Goal: Task Accomplishment & Management: Manage account settings

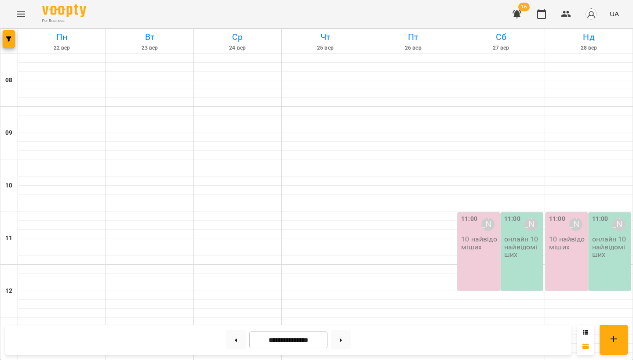
scroll to position [120, 0]
click at [236, 341] on button at bounding box center [236, 339] width 20 height 19
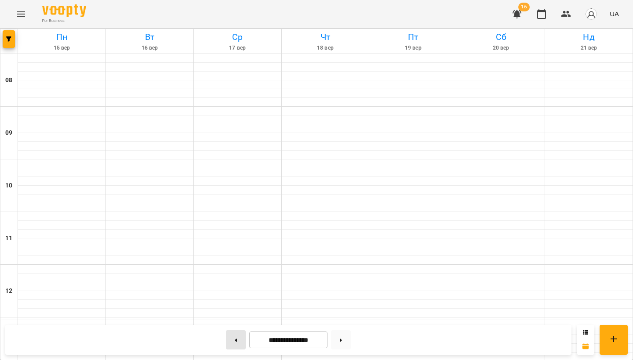
type input "**********"
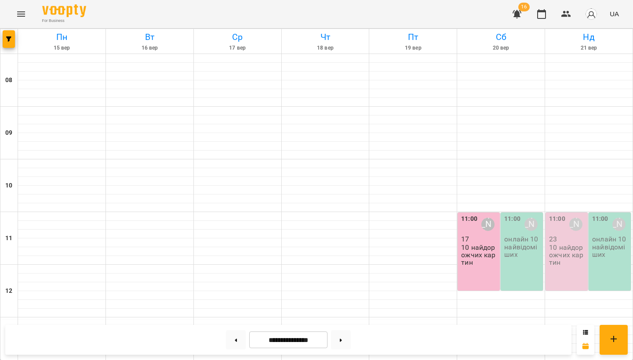
click at [473, 213] on div "11:00 Несененко Ганна Сергіївна 17 10 найдорожчих картин" at bounding box center [478, 252] width 42 height 78
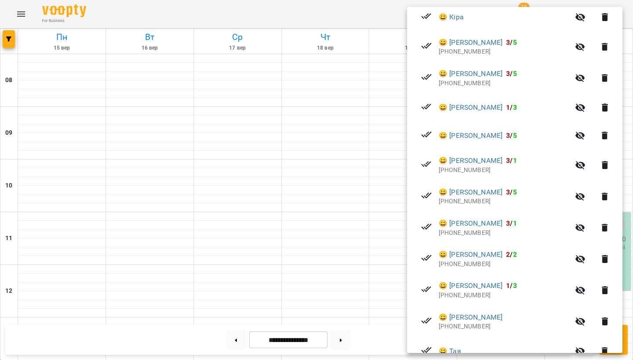
scroll to position [323, 0]
click at [272, 209] on div at bounding box center [316, 180] width 633 height 360
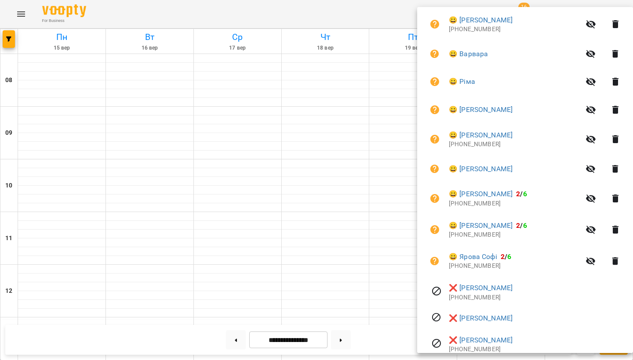
scroll to position [324, 0]
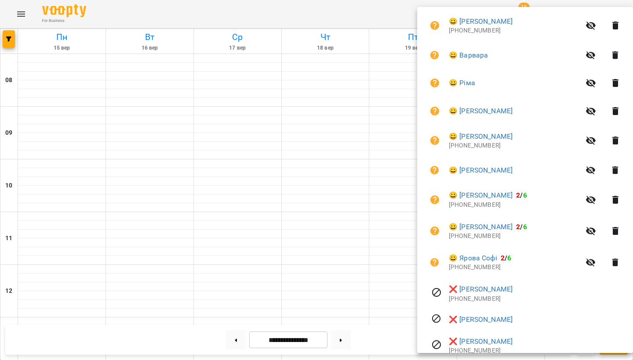
click at [494, 278] on li "❌ Тітова Яся +380951111008" at bounding box center [525, 293] width 202 height 31
click at [264, 236] on div at bounding box center [316, 180] width 633 height 360
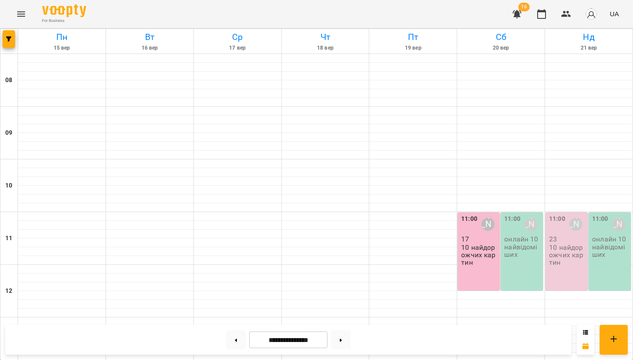
click at [561, 244] on p "10 найдорожчих картин" at bounding box center [567, 255] width 37 height 23
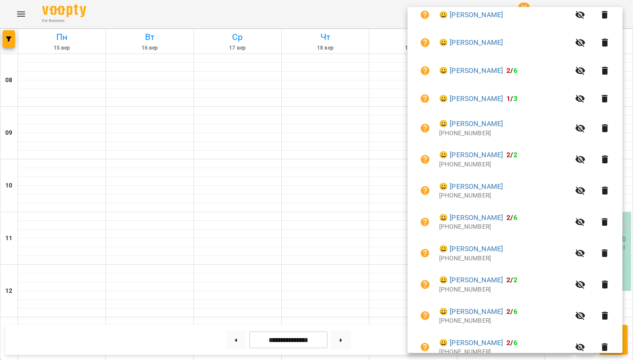
scroll to position [484, 0]
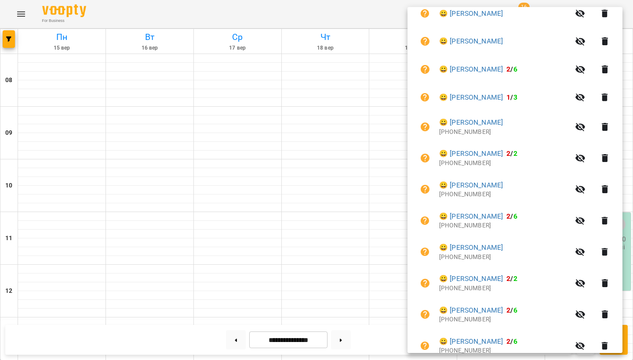
click at [277, 236] on div at bounding box center [316, 180] width 633 height 360
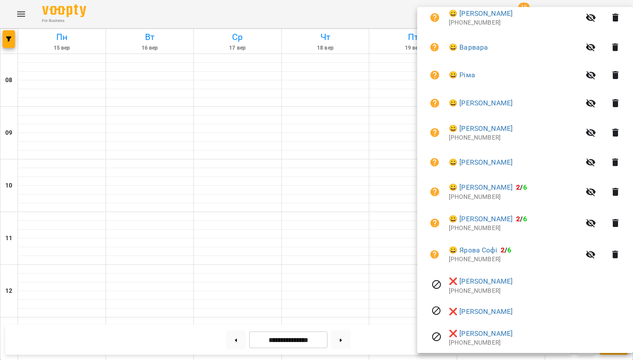
scroll to position [331, 0]
click at [610, 187] on icon "button" at bounding box center [615, 192] width 11 height 11
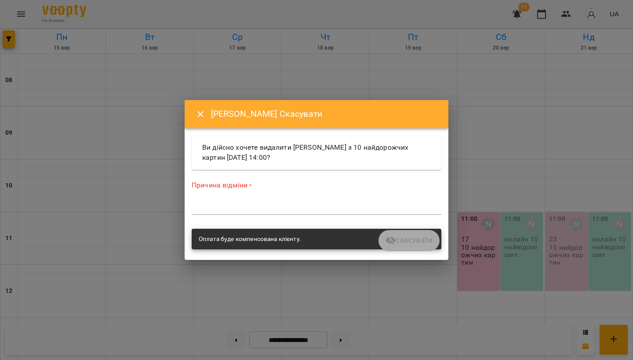
click at [237, 205] on textarea at bounding box center [317, 208] width 250 height 8
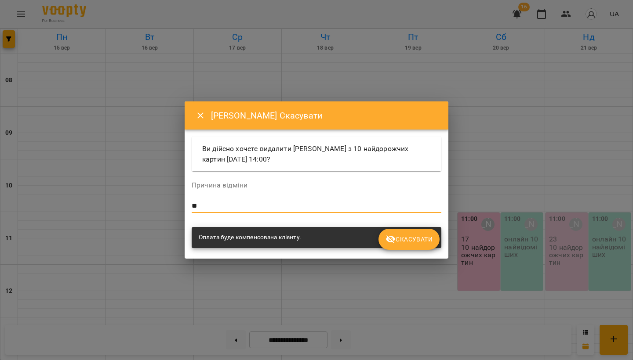
type textarea "*"
type textarea "**********"
click at [428, 247] on button "Скасувати" at bounding box center [408, 239] width 61 height 21
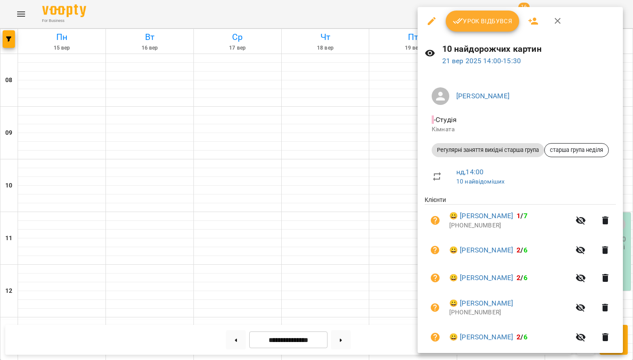
click at [532, 15] on button "button" at bounding box center [532, 21] width 21 height 21
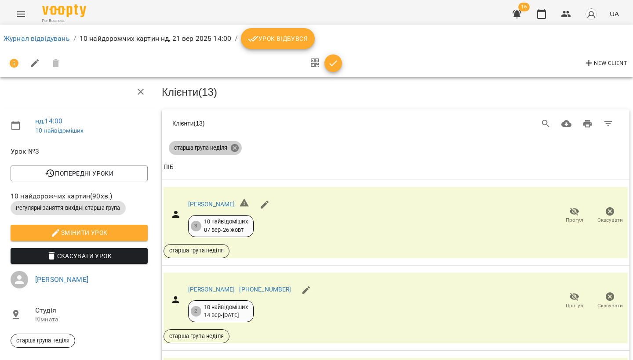
click at [234, 149] on icon at bounding box center [235, 148] width 8 height 8
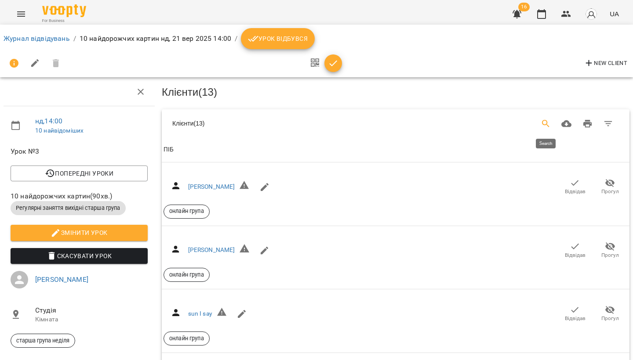
click at [547, 123] on icon "Search" at bounding box center [545, 123] width 7 height 7
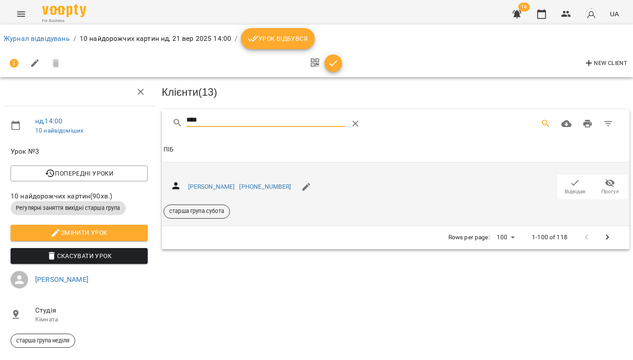
type input "****"
click at [568, 188] on span "Відвідав" at bounding box center [575, 191] width 21 height 7
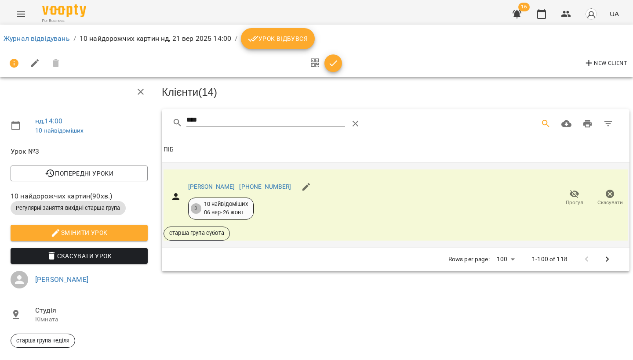
click at [21, 12] on icon "Menu" at bounding box center [21, 13] width 8 height 5
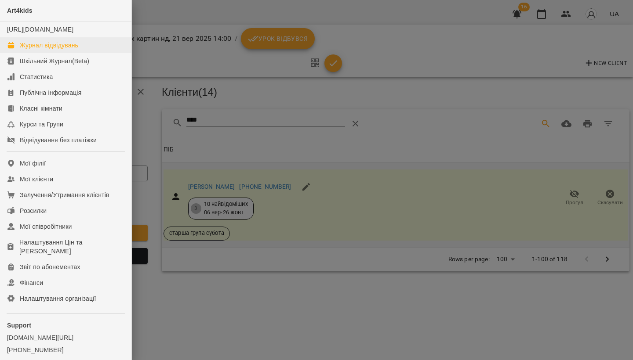
click at [32, 50] on div "Журнал відвідувань" at bounding box center [49, 45] width 58 height 9
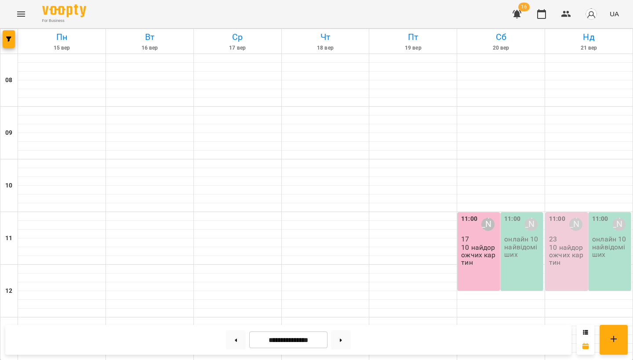
scroll to position [217, 0]
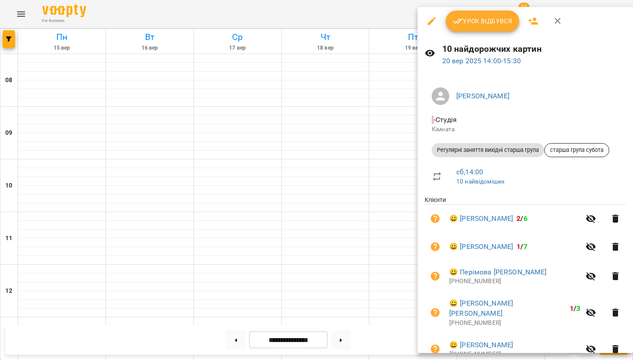
click at [18, 12] on div at bounding box center [316, 180] width 633 height 360
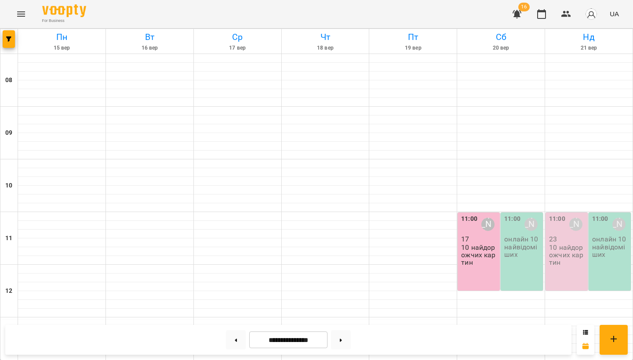
click at [22, 14] on icon "Menu" at bounding box center [21, 14] width 11 height 11
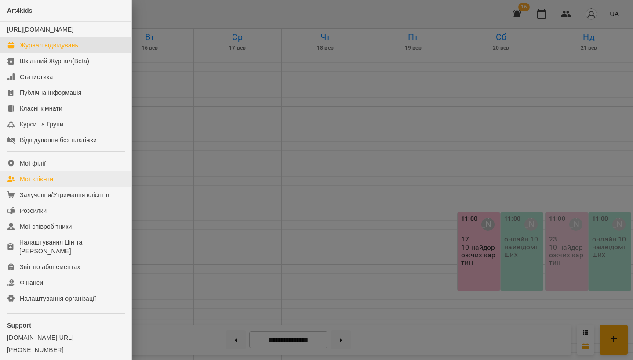
click at [57, 187] on link "Мої клієнти" at bounding box center [65, 179] width 131 height 16
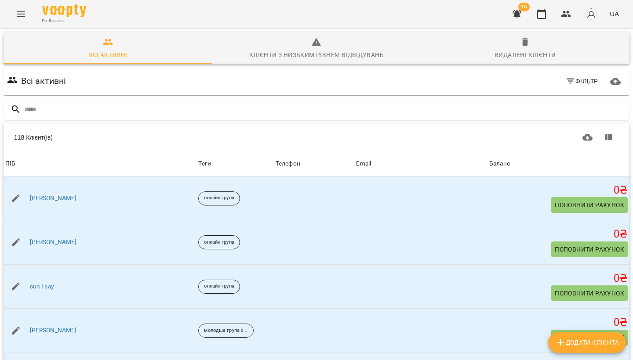
click at [570, 346] on span "Додати клієнта" at bounding box center [587, 342] width 64 height 11
select select "**"
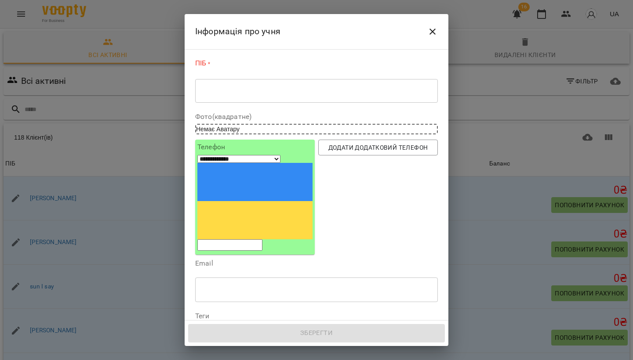
click at [436, 31] on icon "Close" at bounding box center [432, 31] width 11 height 11
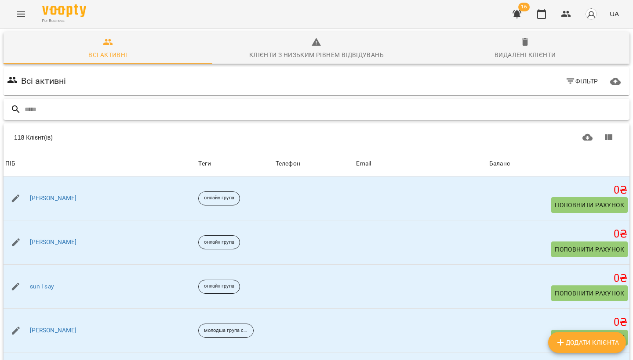
click at [81, 107] on input "text" at bounding box center [325, 109] width 601 height 15
type input "****"
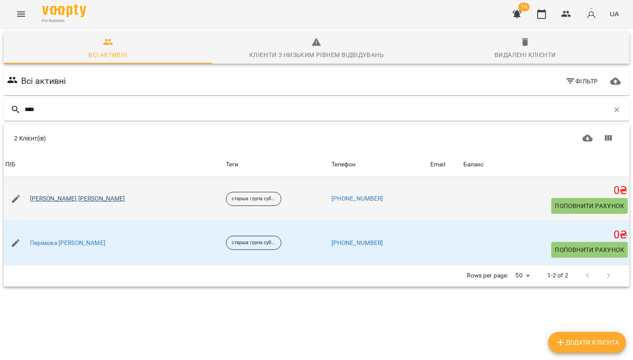
click at [44, 199] on link "[PERSON_NAME] [PERSON_NAME]" at bounding box center [77, 199] width 95 height 9
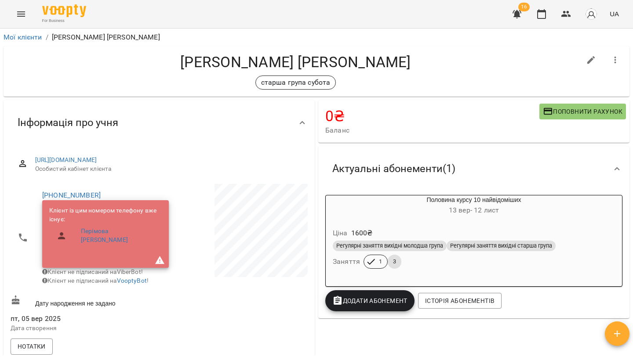
click at [595, 56] on icon "button" at bounding box center [591, 60] width 11 height 11
select select "**"
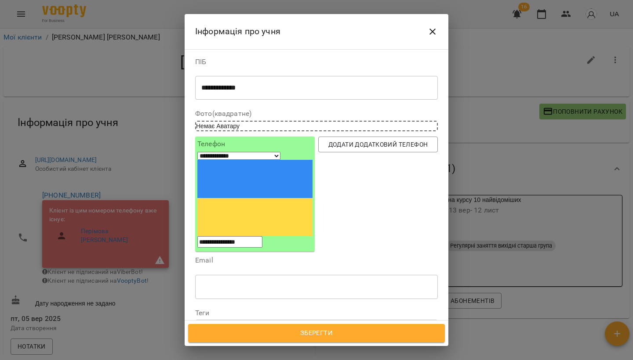
click at [432, 32] on icon "Close" at bounding box center [432, 32] width 6 height 6
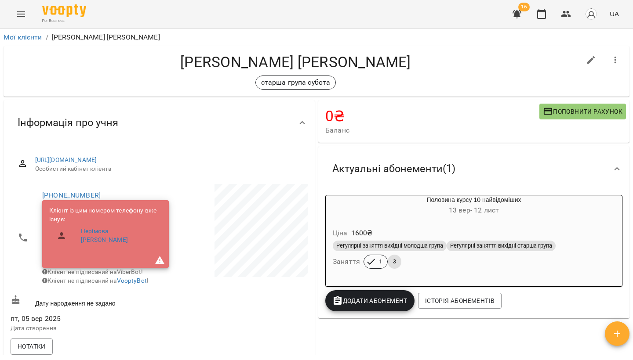
click at [22, 13] on icon "Menu" at bounding box center [21, 14] width 11 height 11
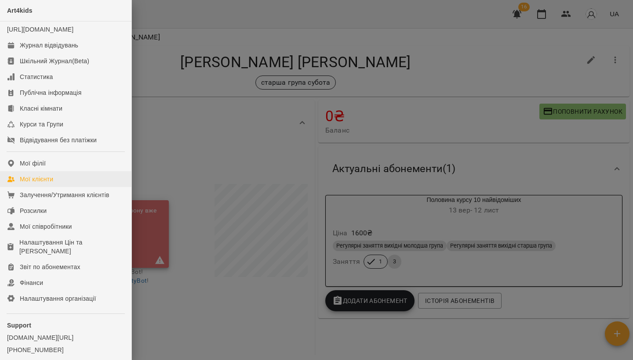
click at [55, 187] on link "Мої клієнти" at bounding box center [65, 179] width 131 height 16
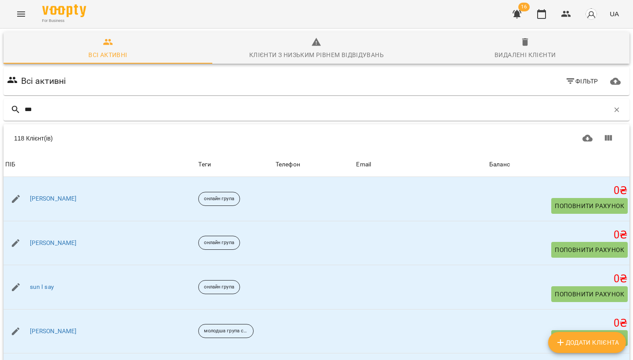
type input "****"
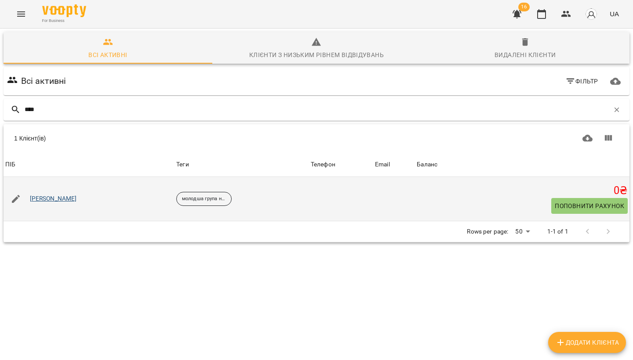
drag, startPoint x: 222, startPoint y: 129, endPoint x: 44, endPoint y: 199, distance: 191.1
click at [44, 199] on link "[PERSON_NAME]" at bounding box center [53, 199] width 47 height 9
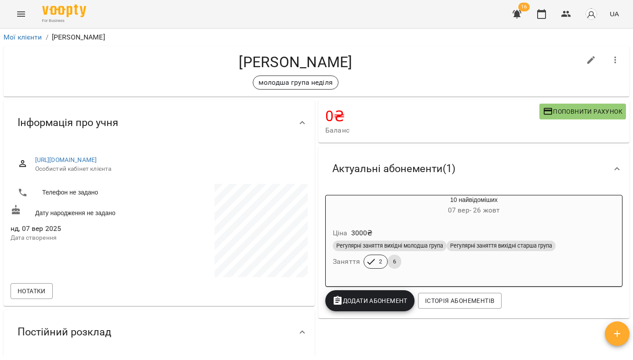
click at [593, 59] on icon "button" at bounding box center [591, 60] width 8 height 8
select select "**"
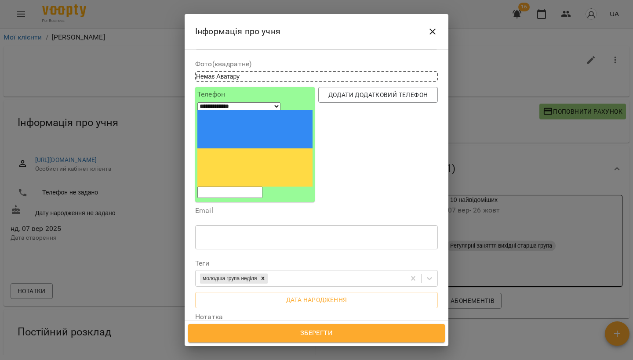
scroll to position [61, 0]
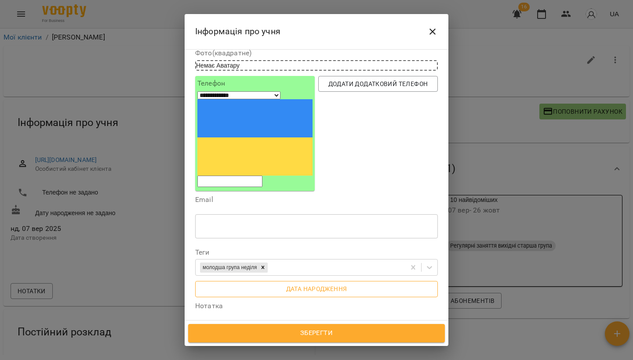
click at [293, 284] on span "Дата народження" at bounding box center [316, 289] width 228 height 11
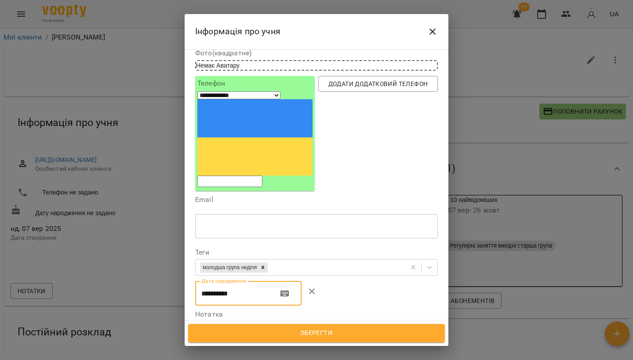
type input "**********"
click at [306, 337] on span "Зберегти" at bounding box center [316, 333] width 237 height 11
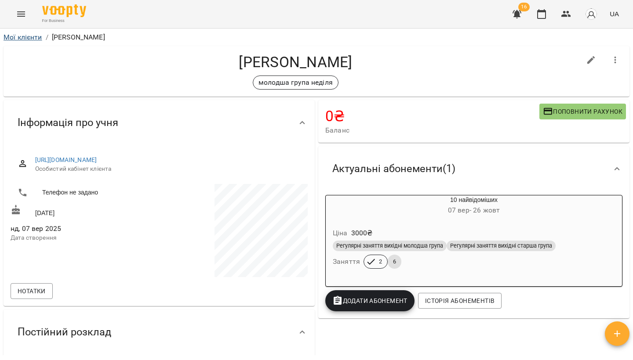
click at [22, 39] on link "Мої клієнти" at bounding box center [23, 37] width 39 height 8
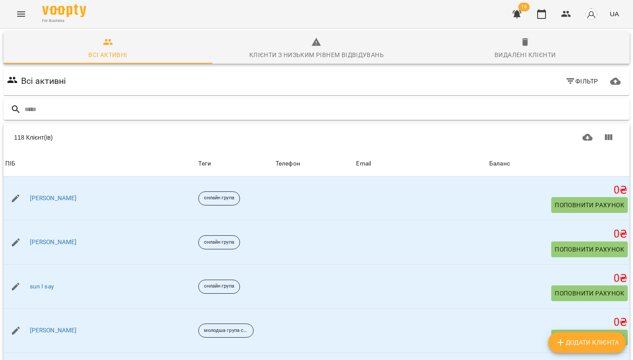
click at [337, 115] on input "text" at bounding box center [325, 109] width 601 height 15
type input "******"
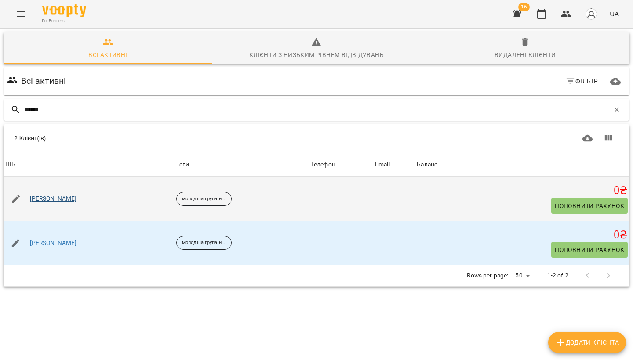
click at [43, 196] on link "[PERSON_NAME]" at bounding box center [53, 199] width 47 height 9
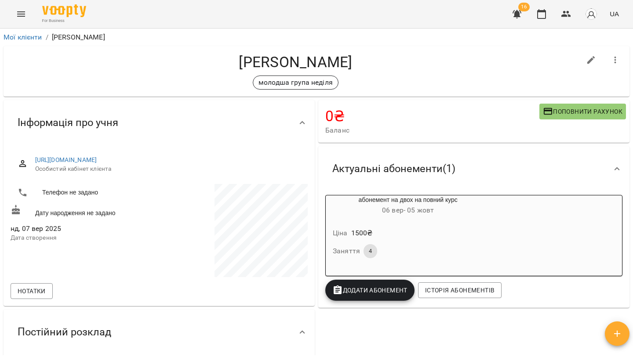
click at [590, 56] on icon "button" at bounding box center [591, 60] width 11 height 11
select select "**"
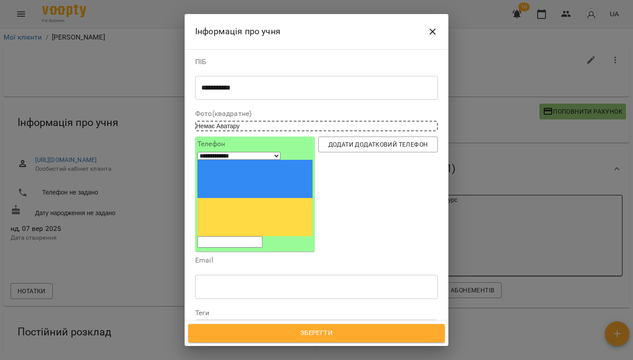
click at [307, 344] on span "Дата народження" at bounding box center [316, 349] width 228 height 11
type input "**********"
click at [364, 329] on span "Зберегти" at bounding box center [316, 333] width 237 height 11
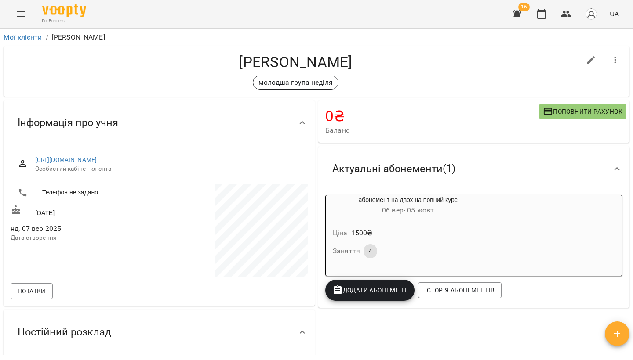
click at [18, 11] on icon "Menu" at bounding box center [21, 14] width 11 height 11
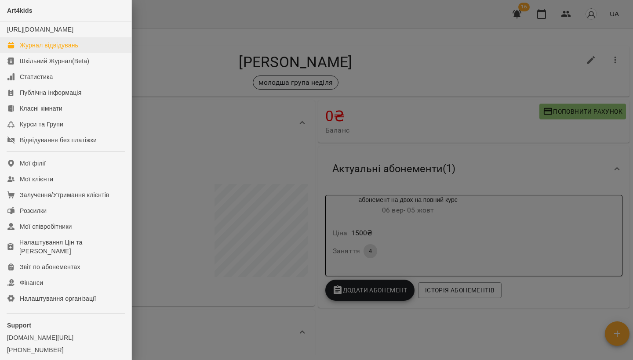
click at [66, 50] on div "Журнал відвідувань" at bounding box center [49, 45] width 58 height 9
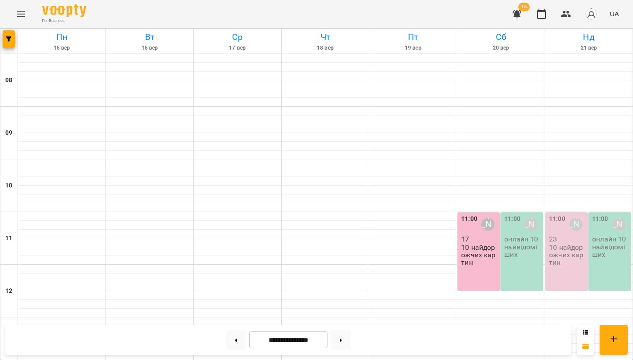
click at [546, 254] on div "11:00 Олександра Слодзік 23 10 найдорожчих картин" at bounding box center [566, 252] width 42 height 78
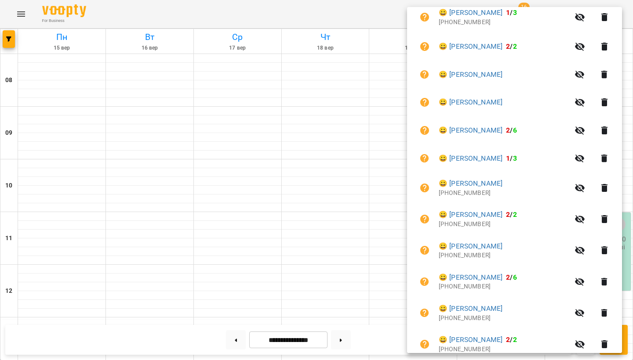
scroll to position [404, 0]
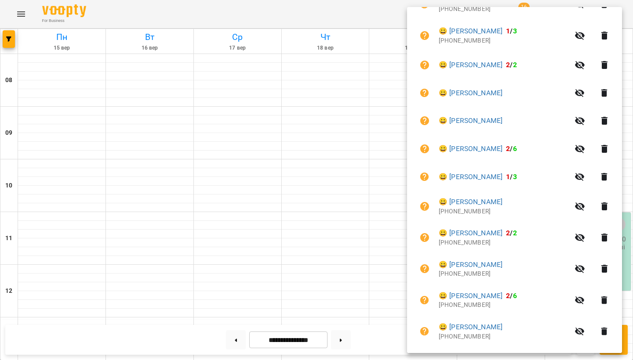
click at [609, 116] on icon "button" at bounding box center [604, 121] width 11 height 11
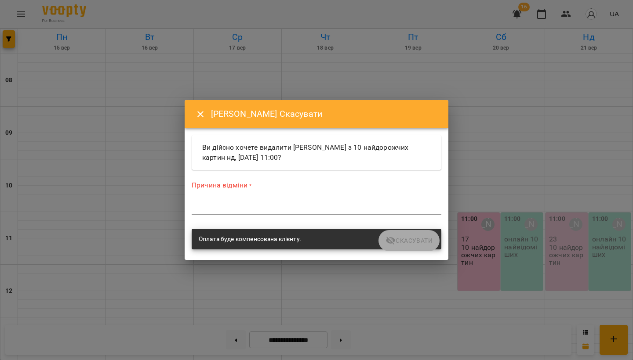
click at [236, 210] on textarea at bounding box center [317, 208] width 250 height 8
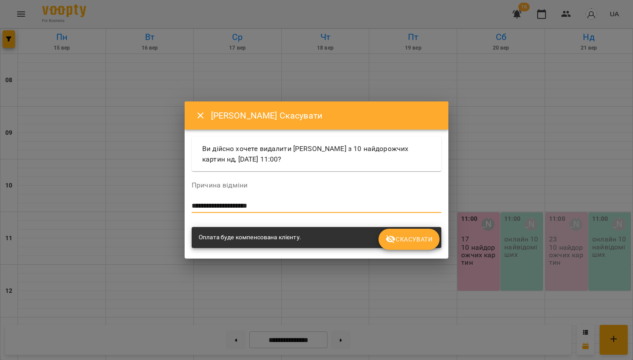
type textarea "**********"
click at [411, 236] on span "Скасувати" at bounding box center [408, 239] width 47 height 11
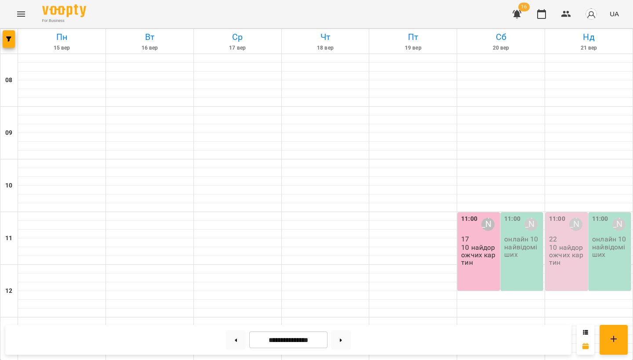
click at [561, 255] on p "10 найдорожчих картин" at bounding box center [567, 255] width 37 height 23
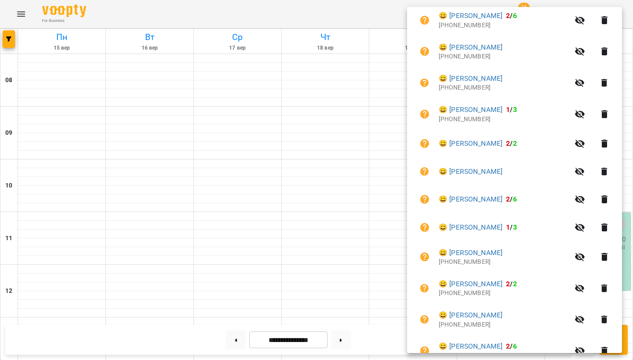
scroll to position [327, 0]
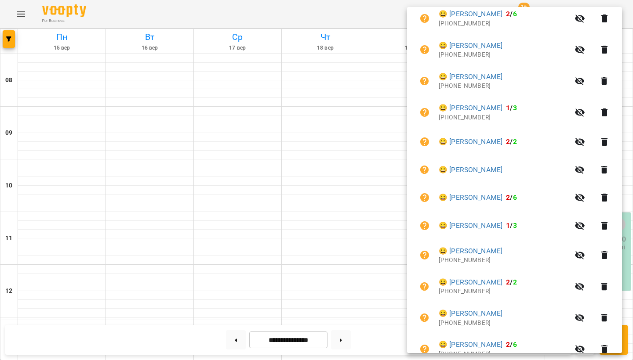
click at [607, 195] on icon "button" at bounding box center [604, 198] width 6 height 8
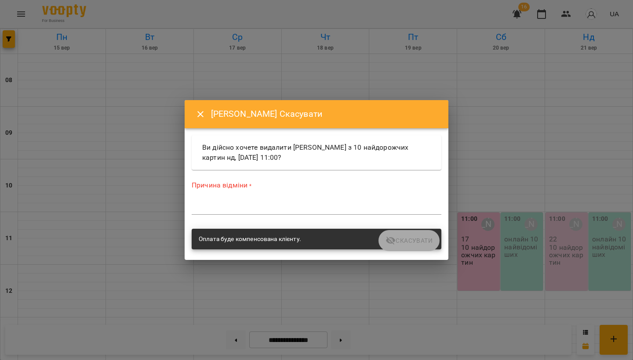
click at [279, 209] on textarea at bounding box center [317, 208] width 250 height 8
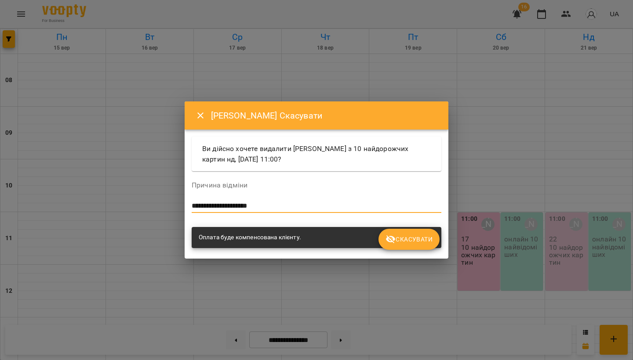
type textarea "**********"
click at [428, 243] on span "Скасувати" at bounding box center [408, 239] width 47 height 11
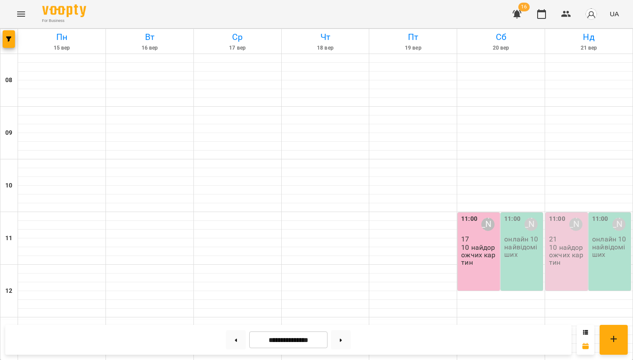
scroll to position [163, 0]
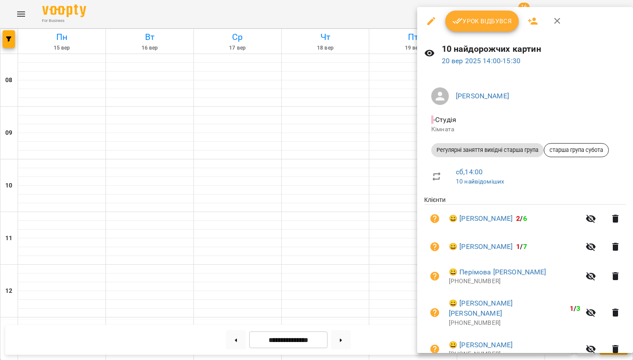
click at [534, 22] on icon "button" at bounding box center [532, 21] width 11 height 11
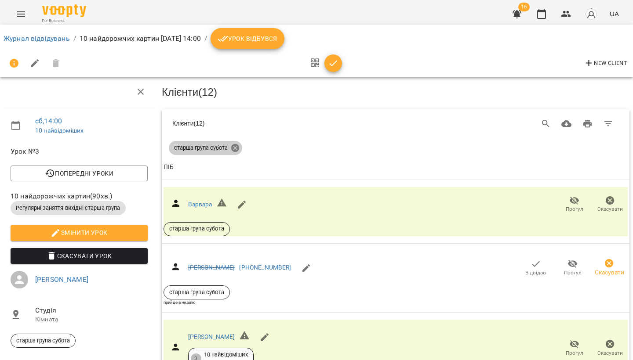
click at [231, 146] on icon at bounding box center [235, 148] width 10 height 10
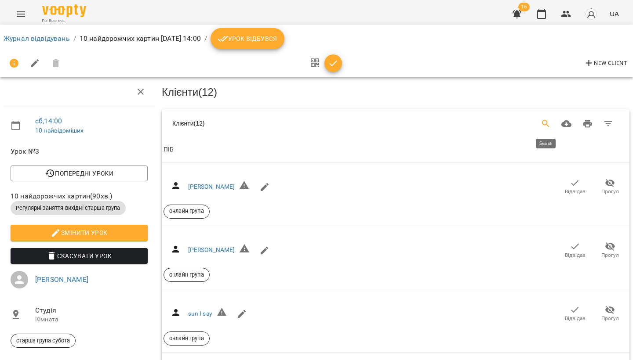
click at [546, 123] on icon "Search" at bounding box center [545, 123] width 7 height 7
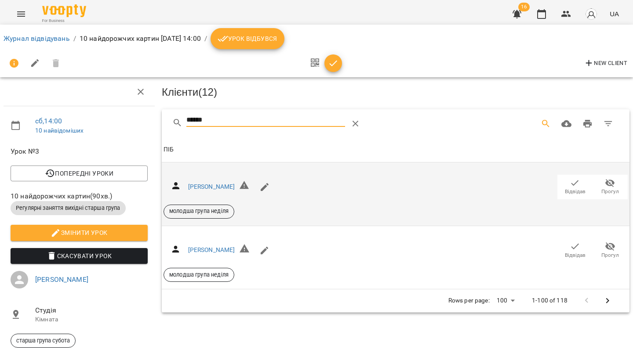
type input "******"
click at [570, 181] on icon "button" at bounding box center [574, 183] width 11 height 11
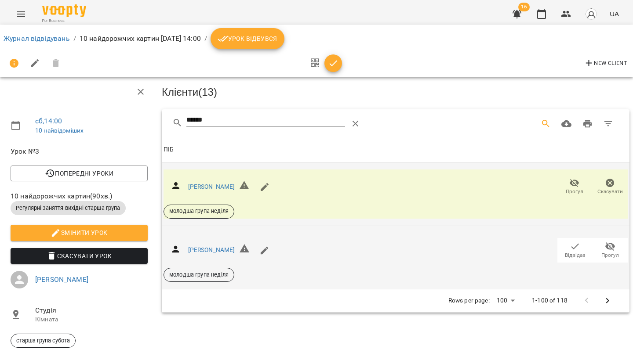
click at [569, 239] on button "Відвідав" at bounding box center [574, 250] width 35 height 25
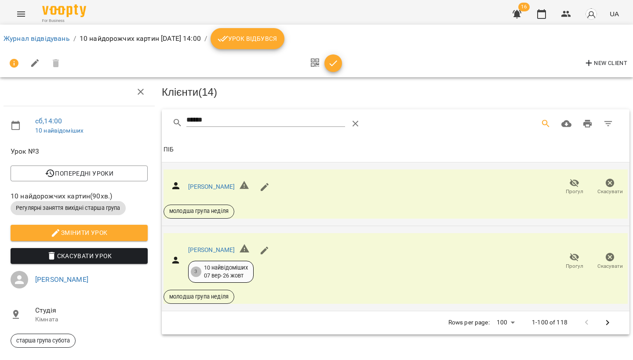
click at [15, 10] on button "Menu" at bounding box center [21, 14] width 21 height 21
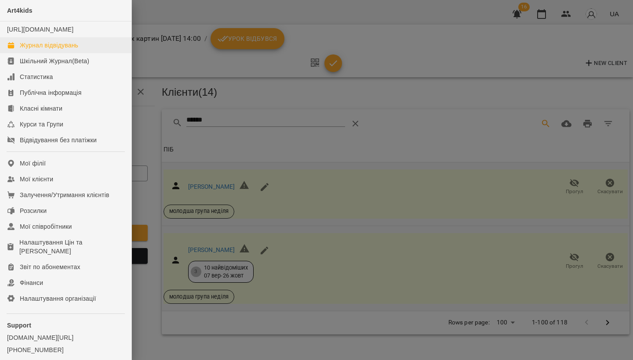
click at [41, 50] on div "Журнал відвідувань" at bounding box center [49, 45] width 58 height 9
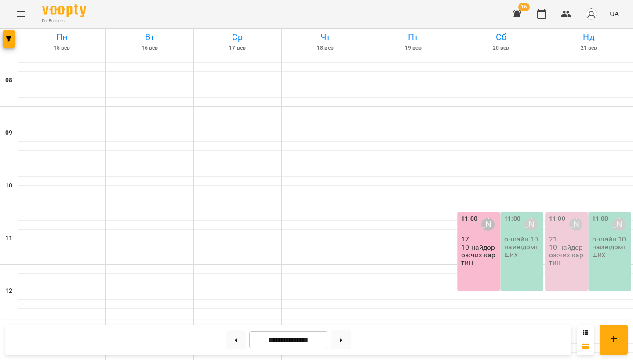
scroll to position [285, 0]
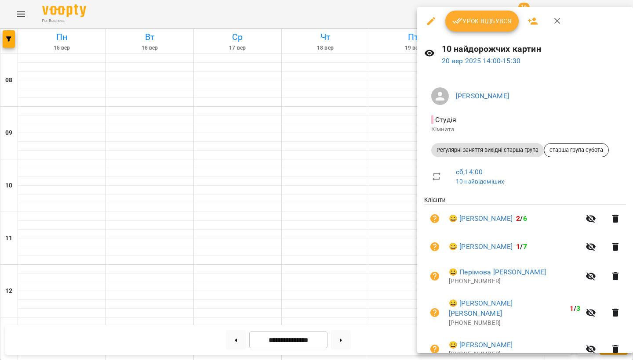
scroll to position [0, 0]
click at [533, 20] on icon "button" at bounding box center [533, 21] width 10 height 7
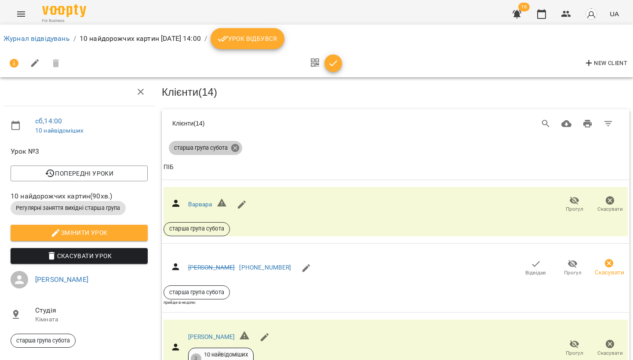
click at [238, 149] on icon at bounding box center [235, 148] width 8 height 8
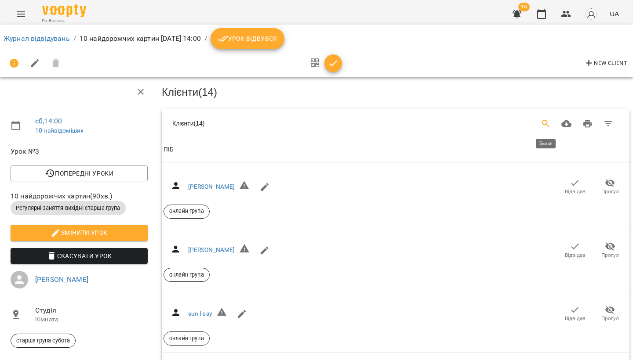
click at [544, 120] on icon "Search" at bounding box center [545, 124] width 11 height 11
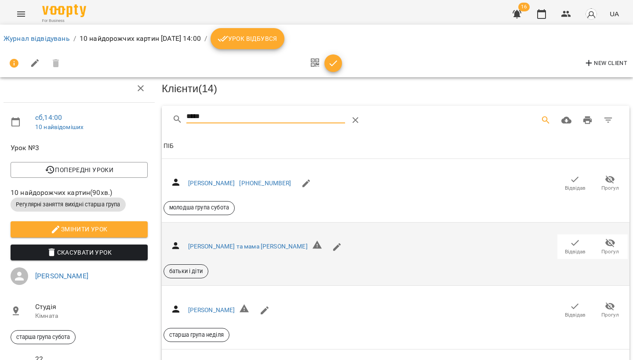
scroll to position [117, 0]
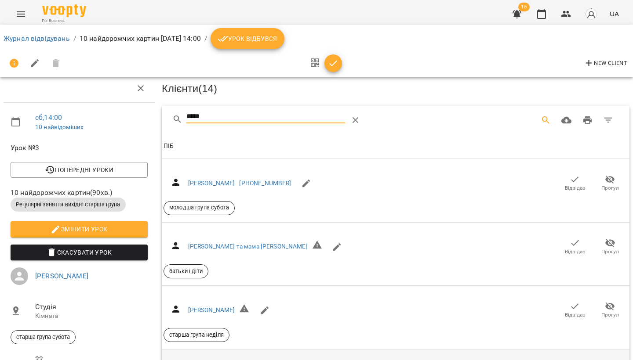
type input "*****"
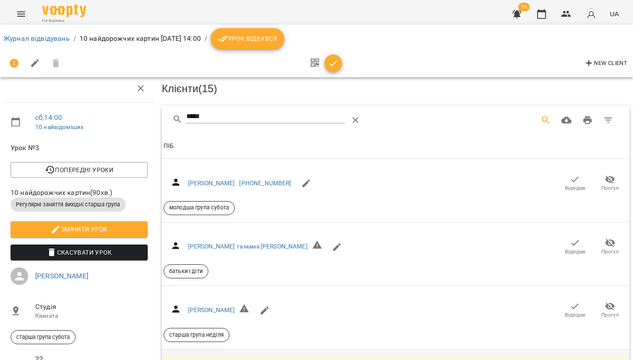
click at [20, 13] on icon "Menu" at bounding box center [21, 14] width 11 height 11
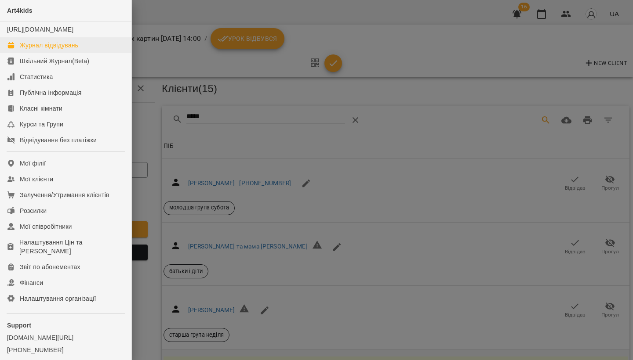
click at [31, 48] on link "Журнал відвідувань" at bounding box center [65, 45] width 131 height 16
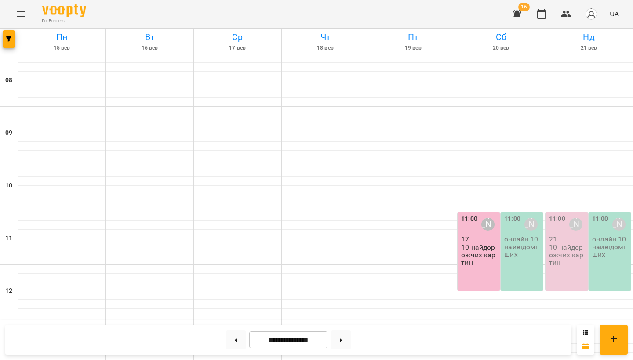
scroll to position [247, 0]
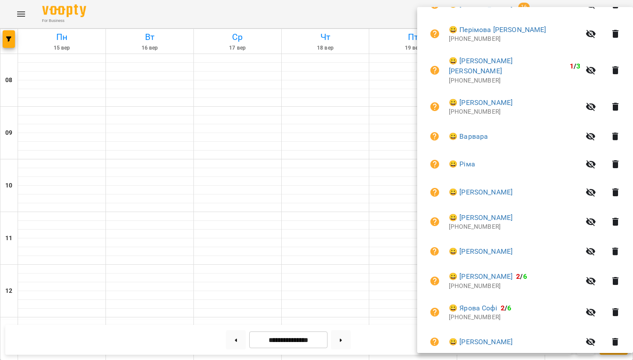
scroll to position [246, 0]
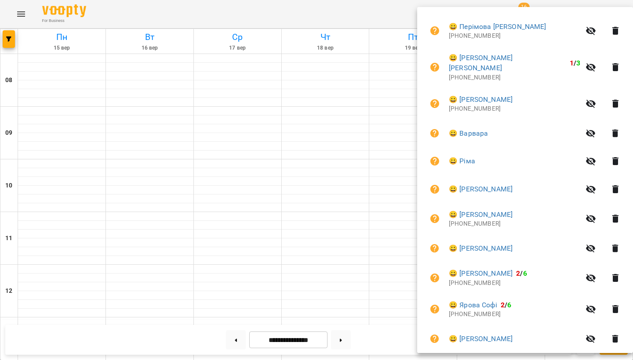
click at [329, 248] on div at bounding box center [316, 180] width 633 height 360
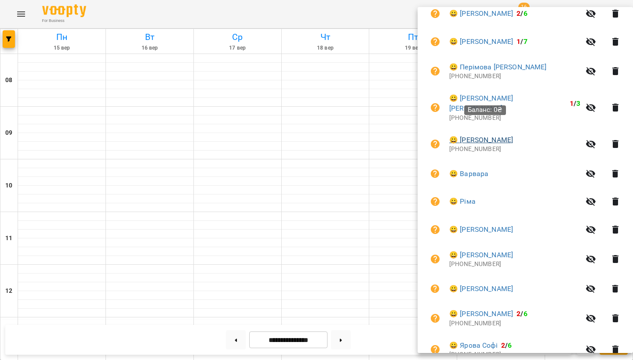
scroll to position [214, 0]
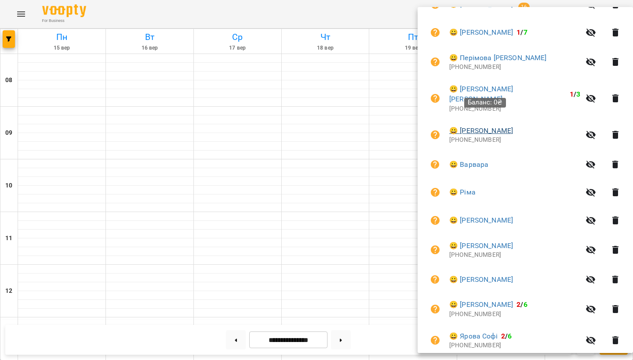
click at [493, 126] on link "😀 Тимошенко Уляна" at bounding box center [481, 131] width 64 height 11
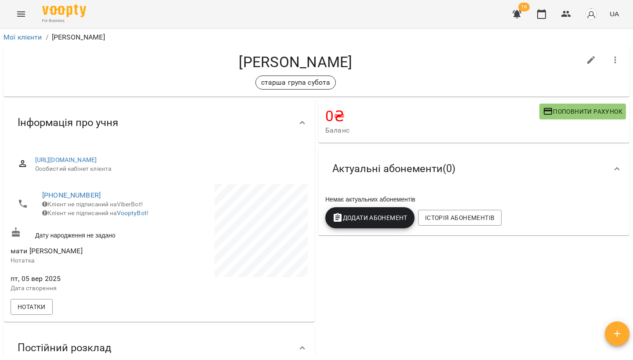
click at [576, 109] on span "Поповнити рахунок" at bounding box center [583, 111] width 80 height 11
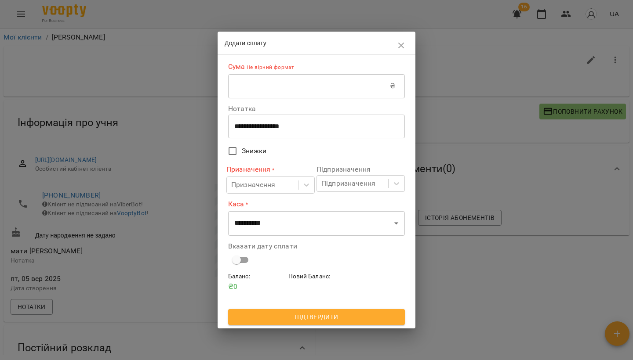
click at [290, 94] on input "text" at bounding box center [309, 86] width 162 height 25
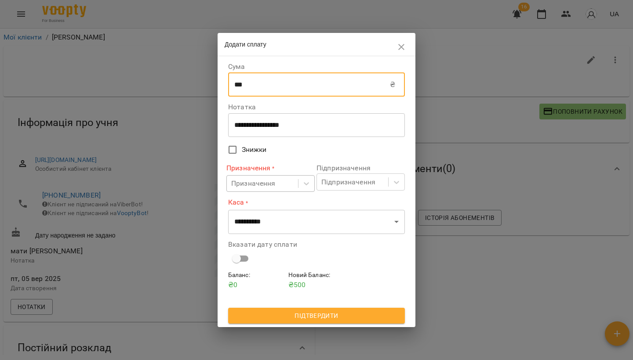
type input "***"
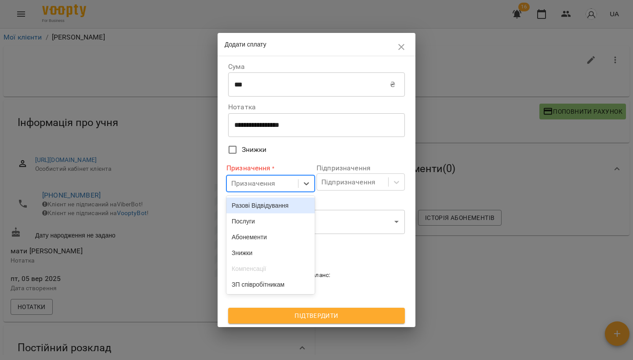
click at [273, 188] on div "Призначення" at bounding box center [253, 183] width 44 height 11
click at [267, 212] on div "Разові Відвідування" at bounding box center [270, 206] width 88 height 16
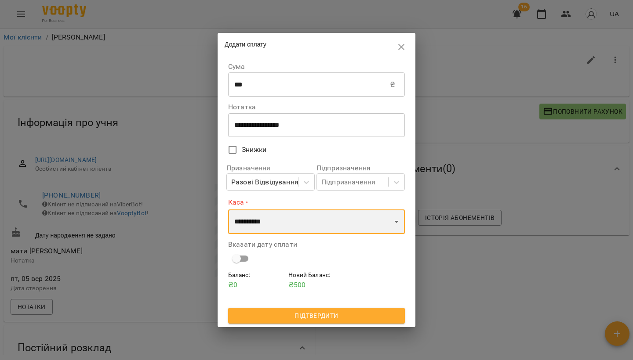
select select "****"
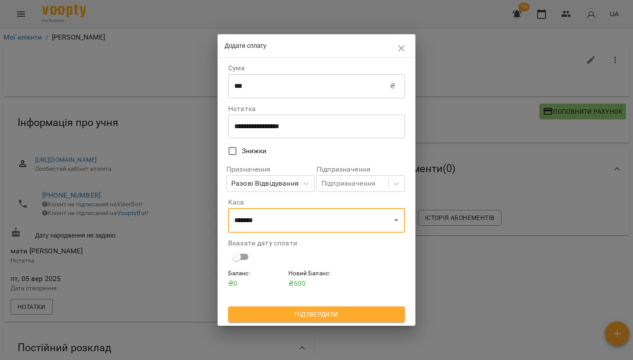
click at [297, 315] on span "Підтвердити" at bounding box center [316, 314] width 163 height 11
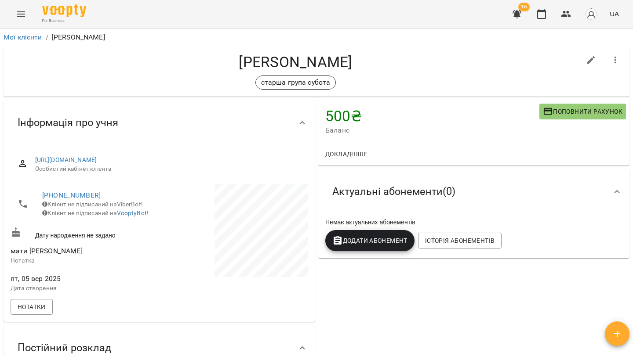
click at [19, 16] on icon "Menu" at bounding box center [21, 13] width 8 height 5
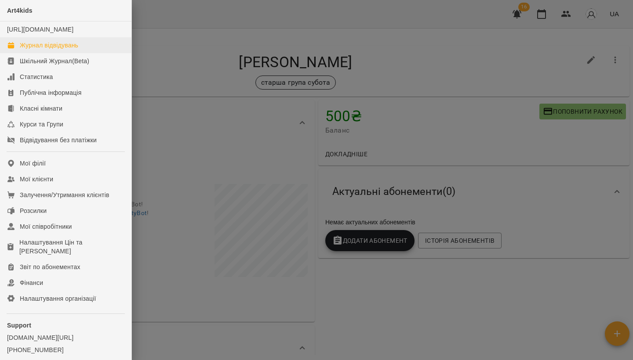
click at [39, 50] on div "Журнал відвідувань" at bounding box center [49, 45] width 58 height 9
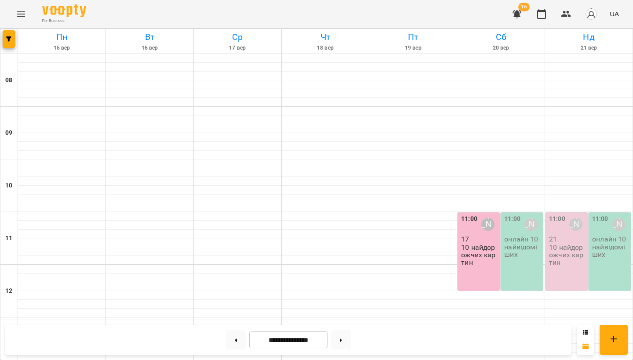
scroll to position [182, 0]
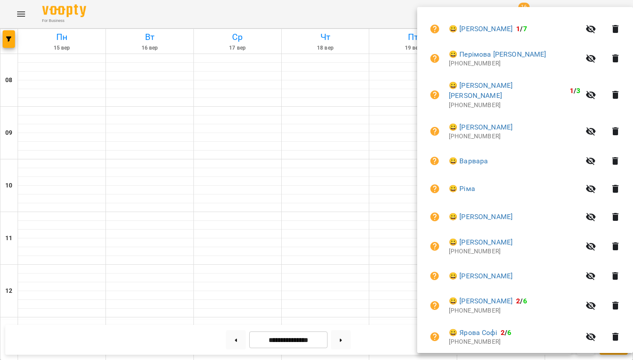
scroll to position [219, 0]
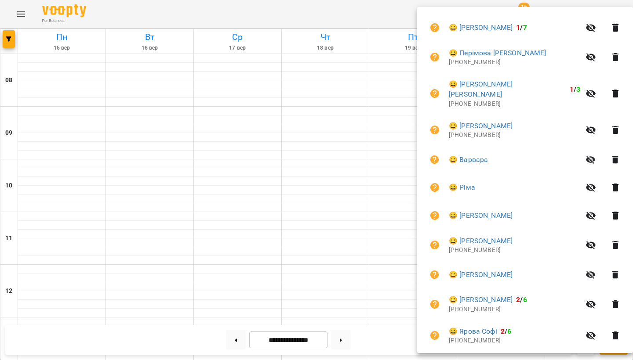
click at [22, 19] on div at bounding box center [316, 180] width 633 height 360
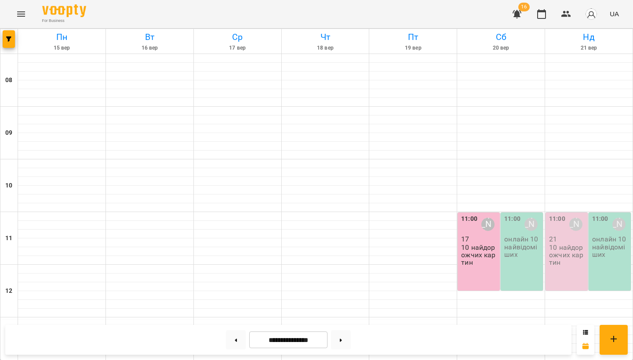
click at [22, 13] on icon "Menu" at bounding box center [21, 14] width 11 height 11
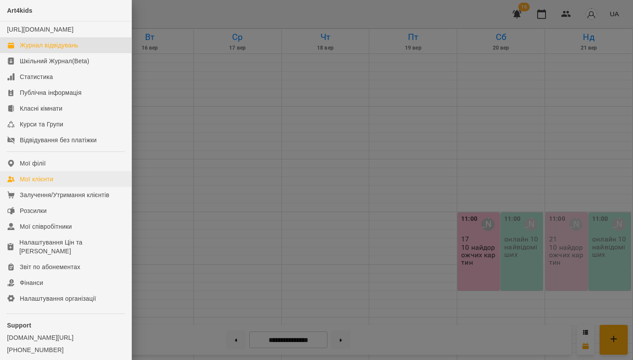
click at [53, 184] on div "Мої клієнти" at bounding box center [36, 179] width 33 height 9
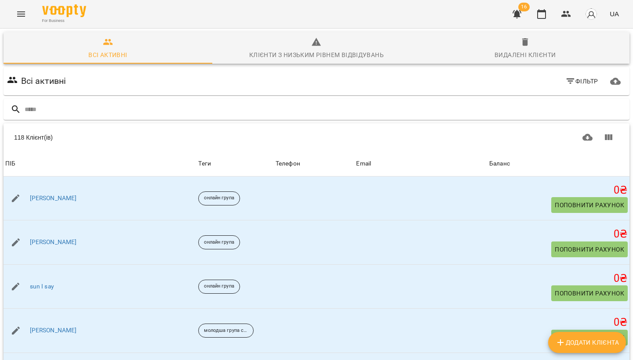
click at [576, 347] on span "Додати клієнта" at bounding box center [587, 342] width 64 height 11
select select "**"
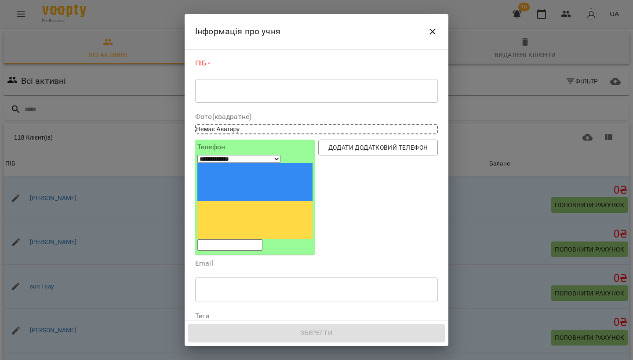
click at [209, 93] on textarea at bounding box center [316, 91] width 230 height 8
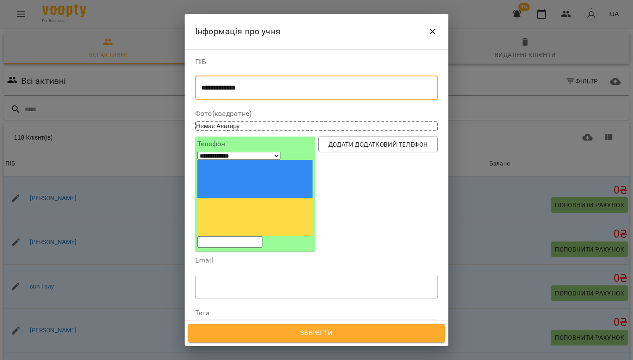
type textarea "**********"
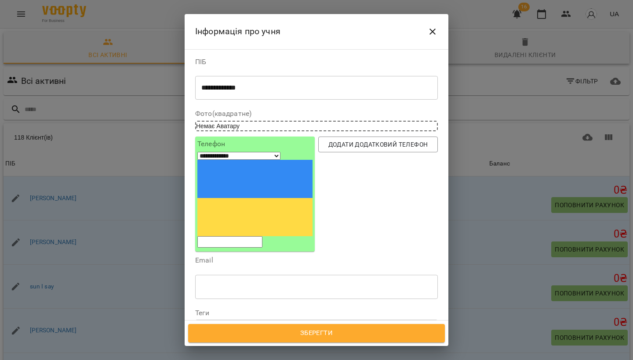
type input "*"
select select "**"
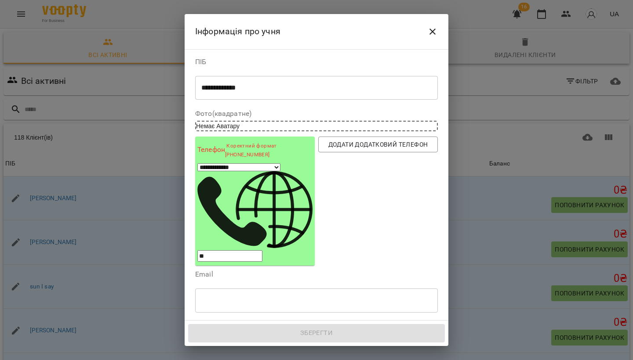
type input "***"
select select "**"
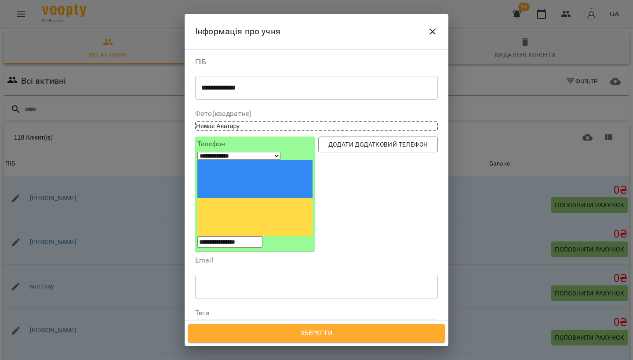
type input "**********"
click at [259, 344] on span "Дата народження" at bounding box center [316, 349] width 228 height 11
click at [205, 342] on input "**********" at bounding box center [233, 354] width 76 height 25
type input "**********"
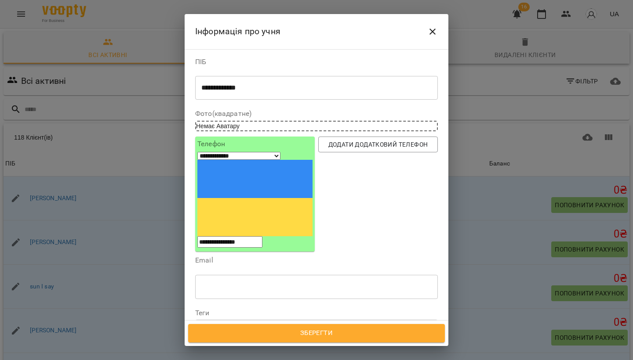
click at [264, 342] on button "Дата народження" at bounding box center [316, 350] width 243 height 16
type input "**********"
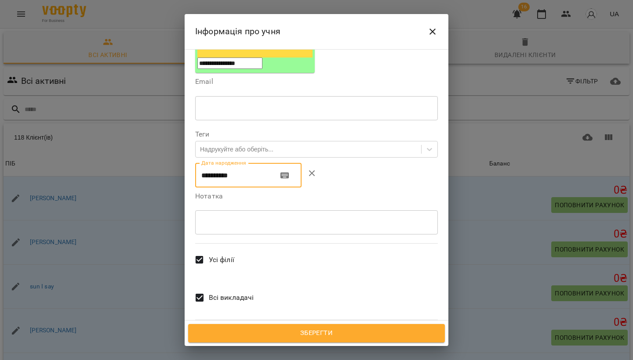
scroll to position [178, 0]
click at [264, 331] on span "Зберегти" at bounding box center [316, 333] width 237 height 11
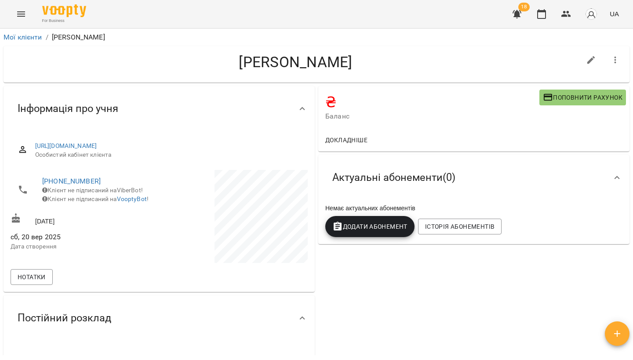
click at [594, 101] on span "Поповнити рахунок" at bounding box center [583, 97] width 80 height 11
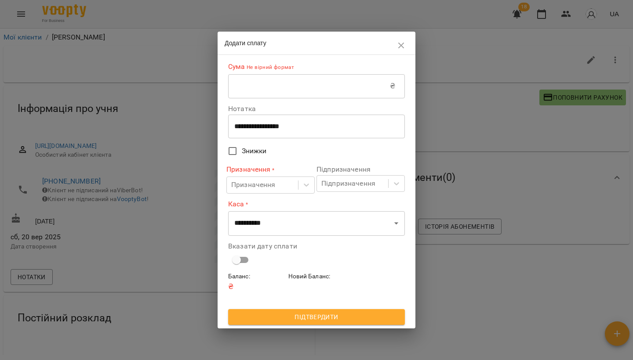
click at [279, 91] on input "text" at bounding box center [309, 86] width 162 height 25
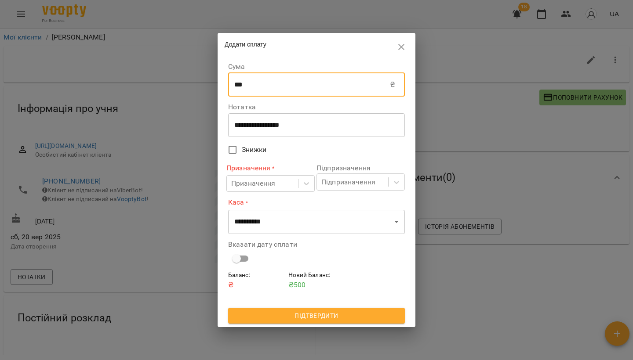
type input "***"
click at [264, 129] on textarea "**********" at bounding box center [316, 125] width 164 height 8
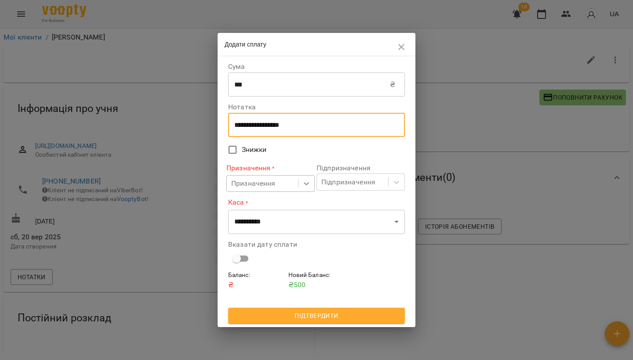
click at [306, 180] on icon at bounding box center [306, 183] width 9 height 9
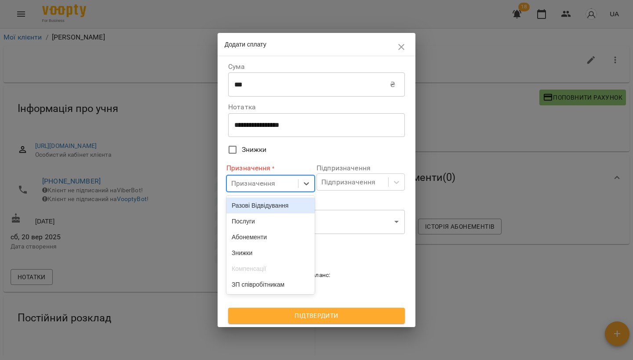
click at [271, 208] on div "Разові Відвідування" at bounding box center [270, 206] width 88 height 16
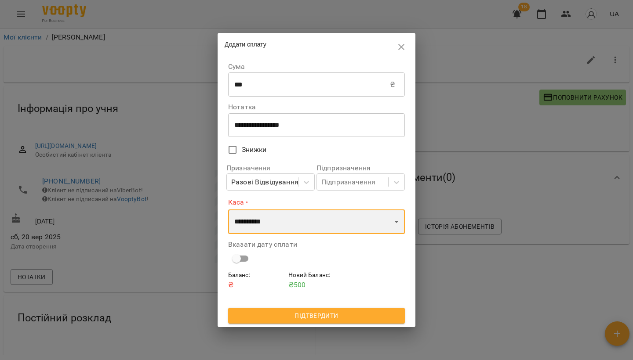
select select "****"
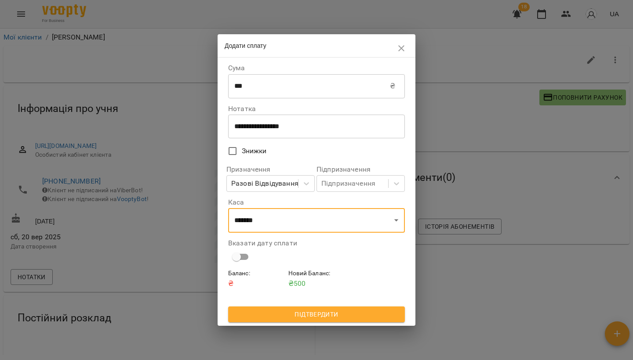
click at [296, 312] on span "Підтвердити" at bounding box center [316, 314] width 163 height 11
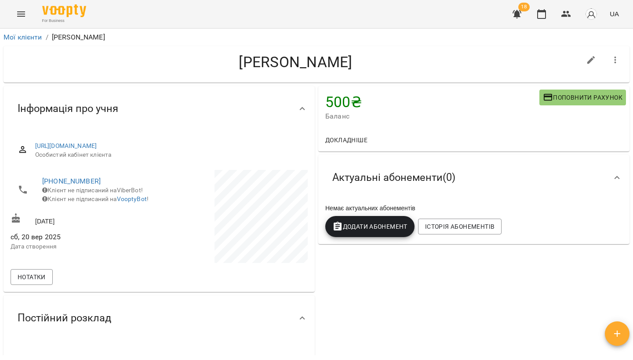
click at [18, 18] on icon "Menu" at bounding box center [21, 14] width 11 height 11
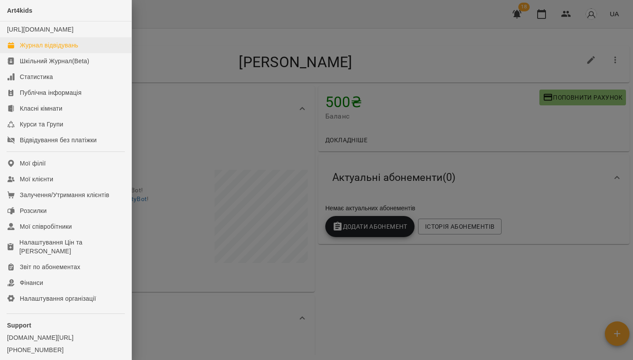
click at [44, 50] on div "Журнал відвідувань" at bounding box center [49, 45] width 58 height 9
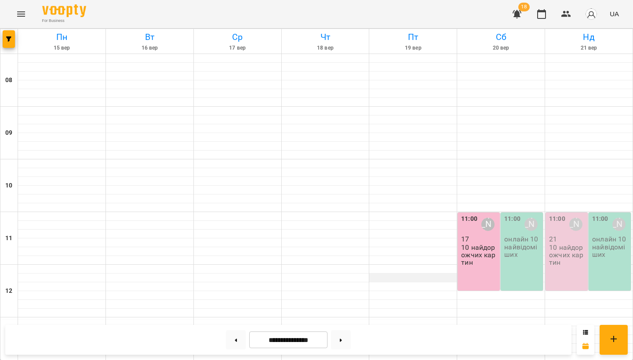
scroll to position [149, 0]
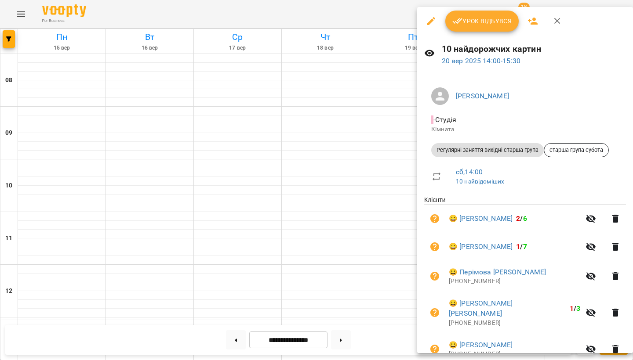
scroll to position [0, 0]
click at [341, 189] on div at bounding box center [316, 180] width 633 height 360
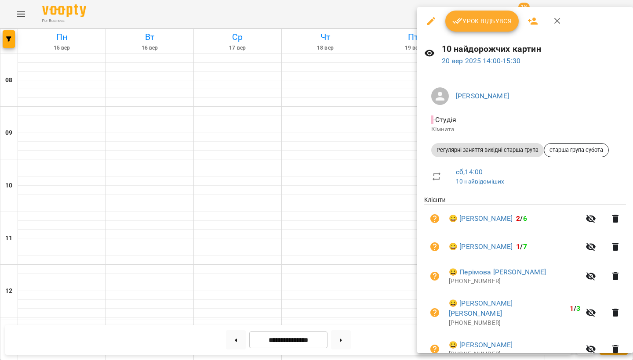
click at [531, 20] on icon "button" at bounding box center [532, 21] width 11 height 11
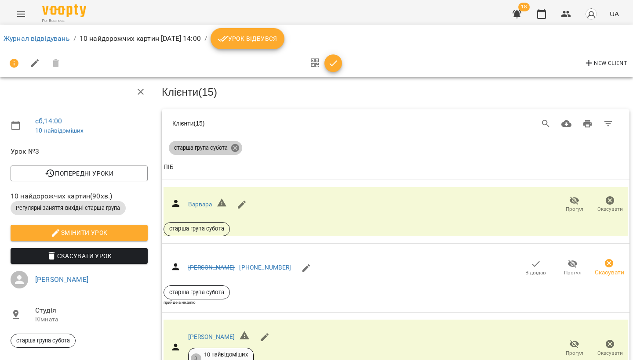
click at [235, 143] on icon at bounding box center [235, 148] width 10 height 10
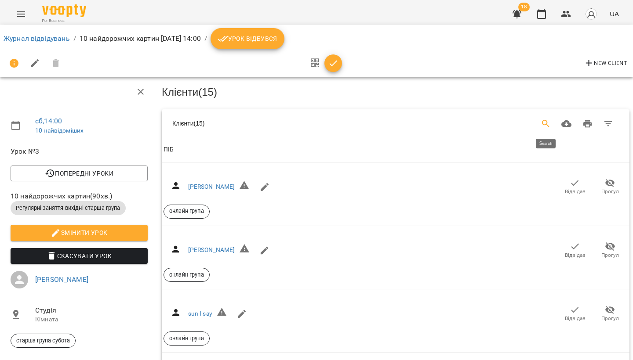
click at [547, 122] on icon "Search" at bounding box center [545, 123] width 7 height 7
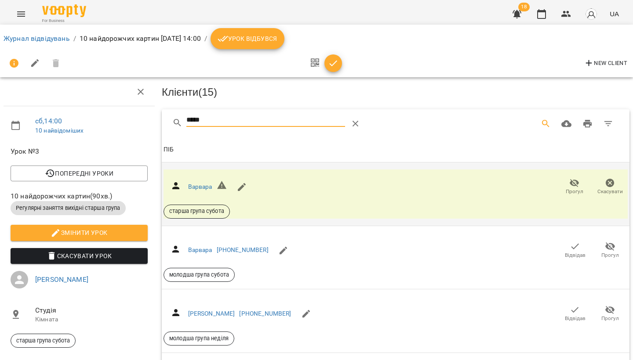
type input "*****"
click at [198, 189] on div "Варвара" at bounding box center [200, 187] width 24 height 9
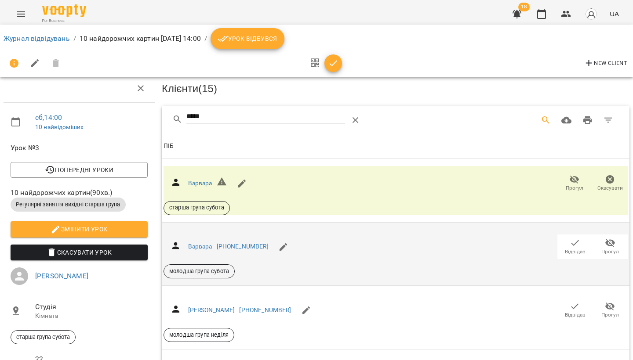
scroll to position [86, 0]
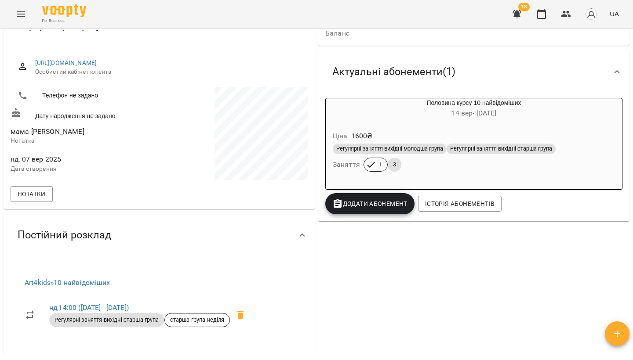
scroll to position [81, 0]
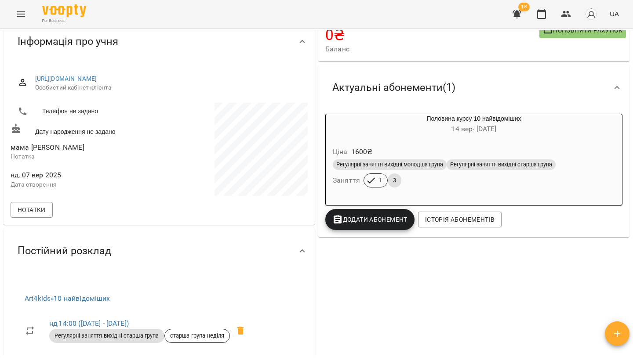
click at [22, 13] on icon "Menu" at bounding box center [21, 14] width 11 height 11
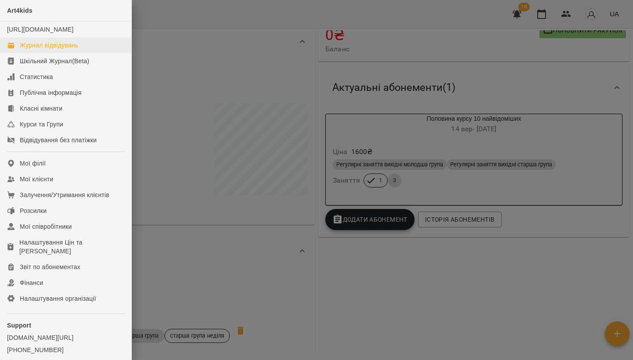
click at [46, 50] on div "Журнал відвідувань" at bounding box center [49, 45] width 58 height 9
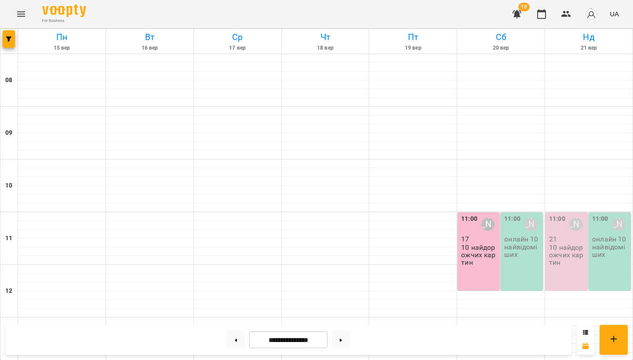
scroll to position [252, 0]
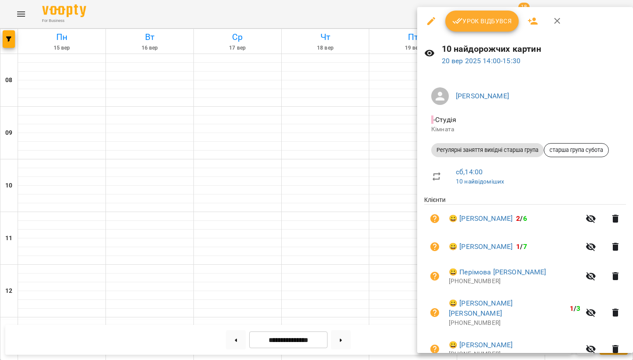
scroll to position [0, 0]
click at [531, 20] on icon "button" at bounding box center [532, 21] width 11 height 11
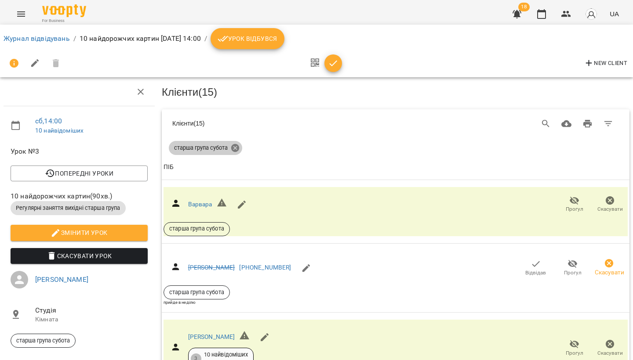
click at [235, 146] on icon at bounding box center [235, 148] width 8 height 8
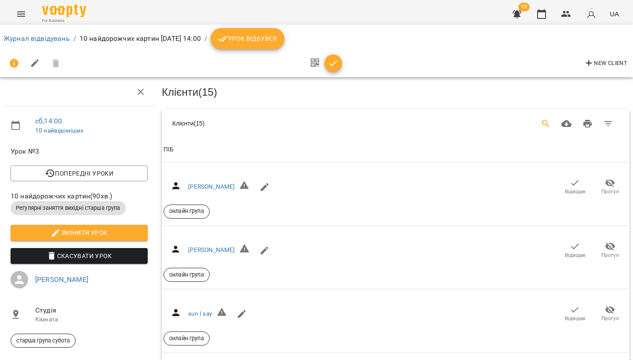
click at [542, 122] on icon "Search" at bounding box center [545, 123] width 7 height 7
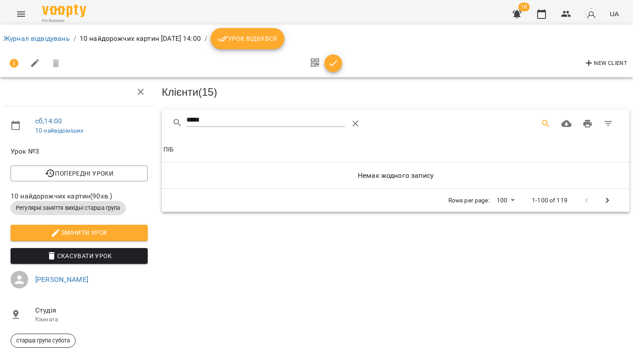
click at [213, 117] on input "*****" at bounding box center [265, 120] width 159 height 14
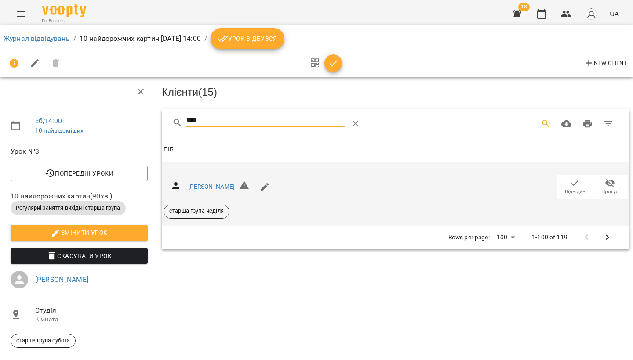
type input "****"
click at [575, 186] on icon "button" at bounding box center [574, 183] width 11 height 11
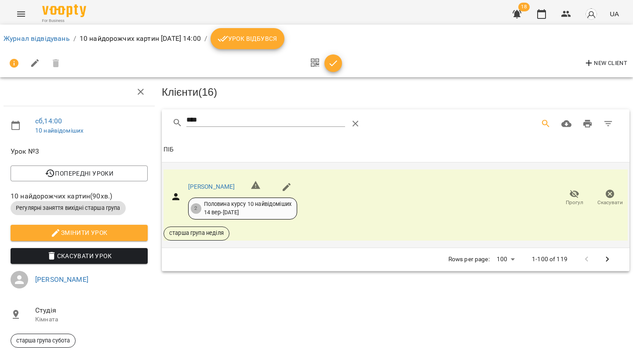
click at [21, 20] on button "Menu" at bounding box center [21, 14] width 21 height 21
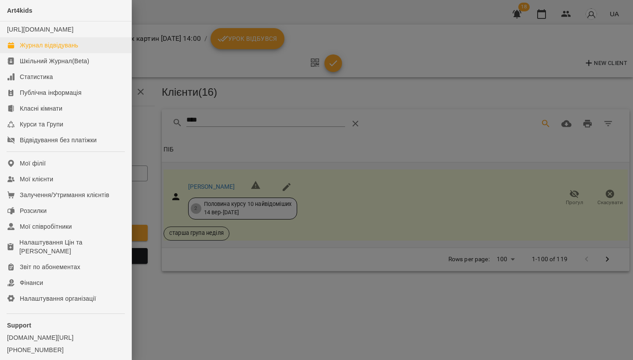
click at [33, 50] on div "Журнал відвідувань" at bounding box center [49, 45] width 58 height 9
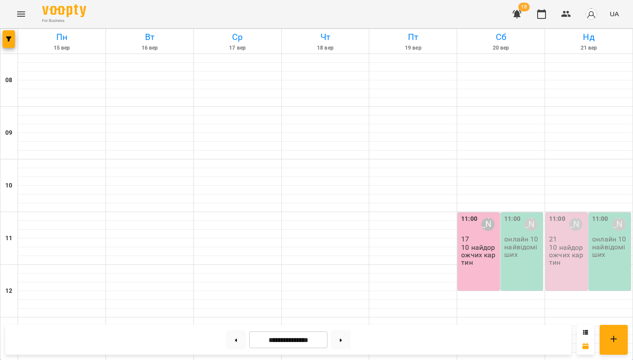
scroll to position [179, 0]
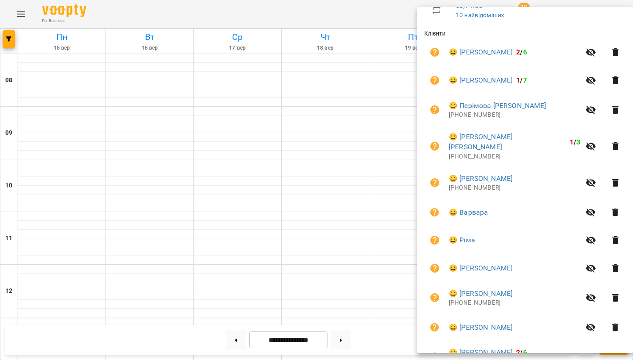
scroll to position [167, 0]
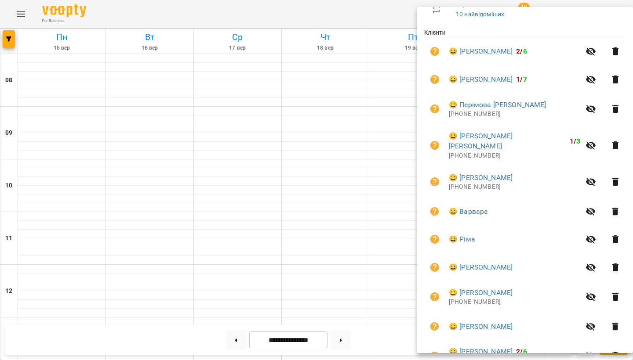
click at [348, 214] on div at bounding box center [316, 180] width 633 height 360
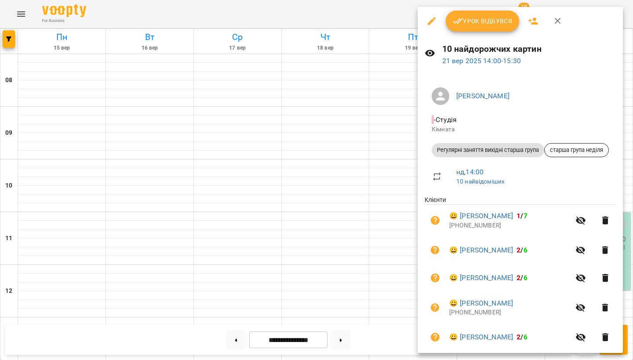
click at [608, 219] on icon "button" at bounding box center [605, 221] width 6 height 8
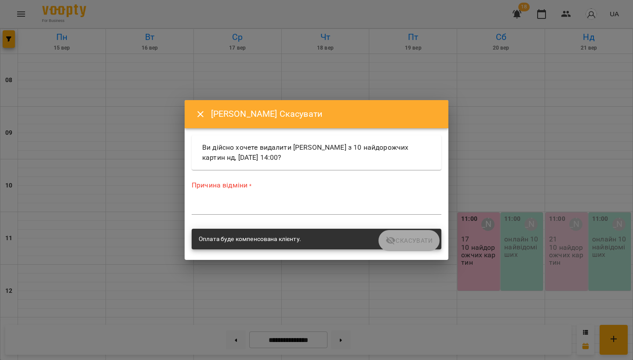
click at [257, 206] on textarea at bounding box center [317, 208] width 250 height 8
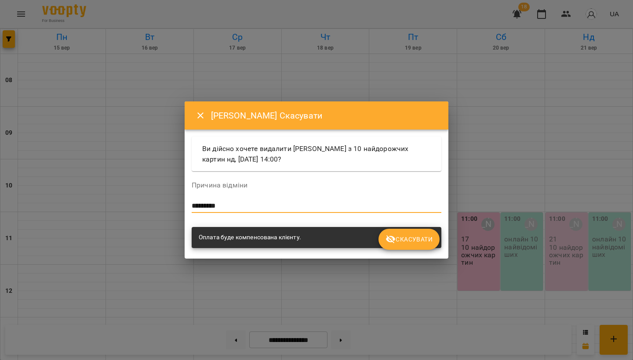
type textarea "*********"
click at [418, 239] on span "Скасувати" at bounding box center [408, 239] width 47 height 11
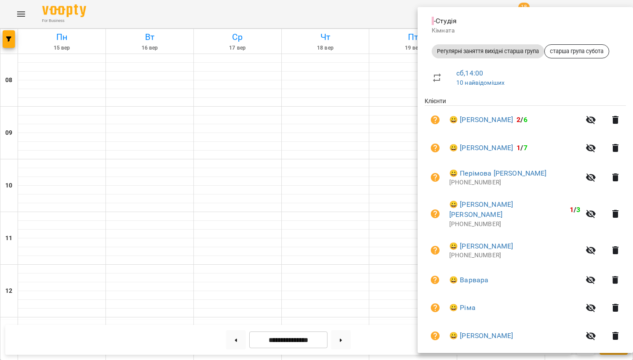
scroll to position [89, 0]
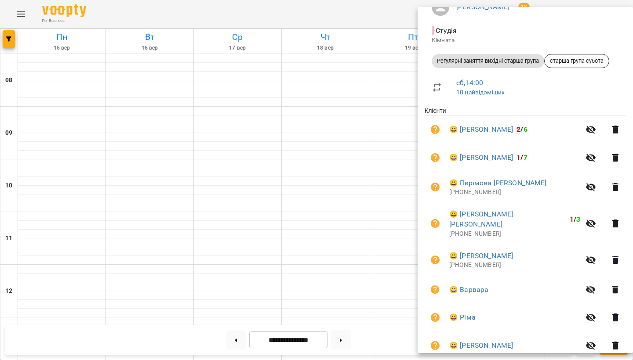
click at [610, 152] on icon "button" at bounding box center [615, 157] width 11 height 11
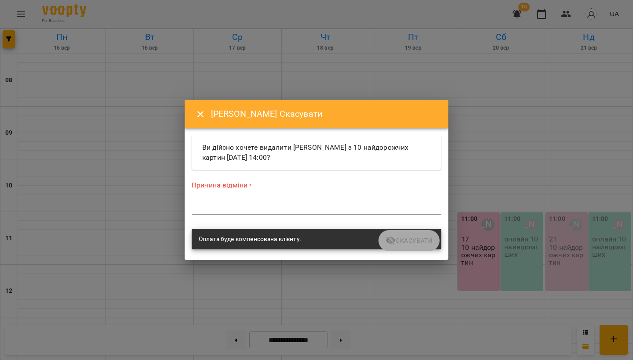
click at [252, 205] on textarea at bounding box center [317, 208] width 250 height 8
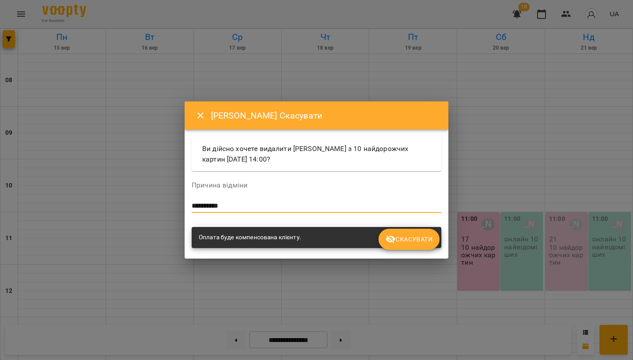
type textarea "**********"
click at [406, 239] on span "Скасувати" at bounding box center [408, 239] width 47 height 11
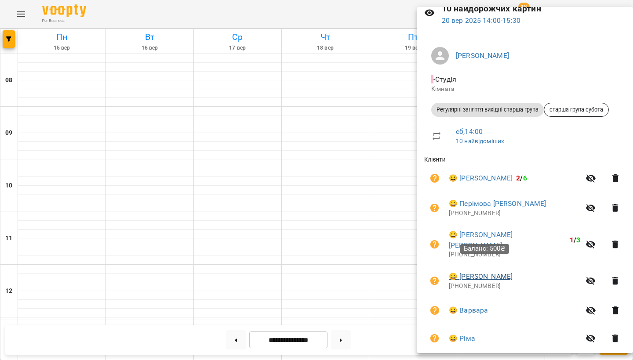
scroll to position [65, 0]
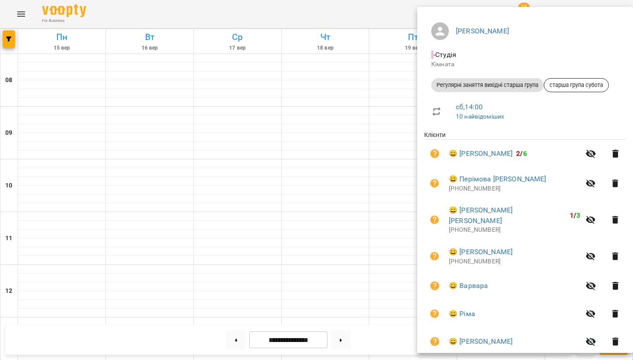
click at [611, 215] on icon "button" at bounding box center [615, 220] width 11 height 11
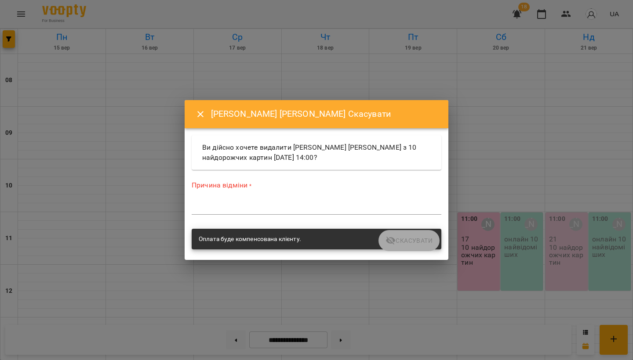
click at [275, 204] on textarea at bounding box center [317, 208] width 250 height 8
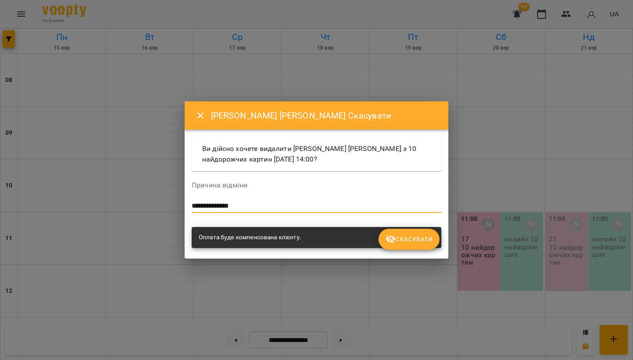
type textarea "**********"
click at [409, 247] on button "Скасувати" at bounding box center [408, 239] width 61 height 21
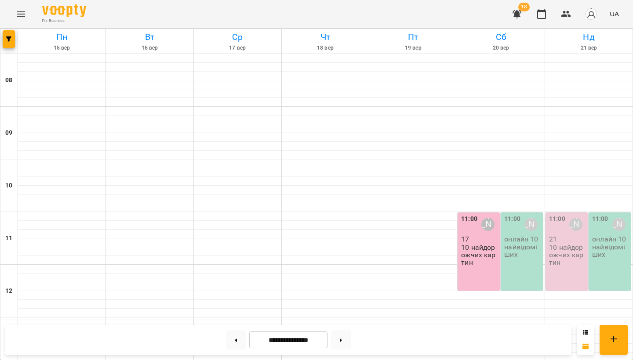
click at [488, 213] on div "11:00 [PERSON_NAME] 17 10 найдорожчих картин" at bounding box center [478, 252] width 42 height 78
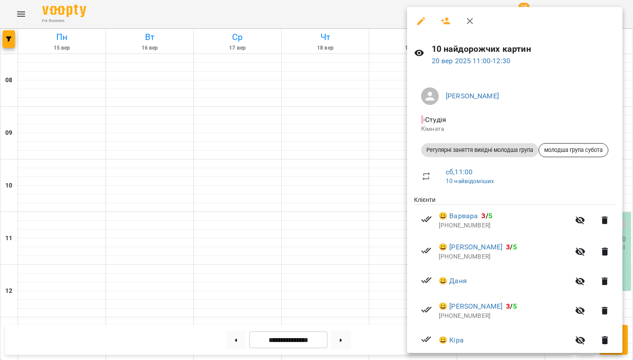
click at [446, 19] on icon "button" at bounding box center [446, 21] width 10 height 7
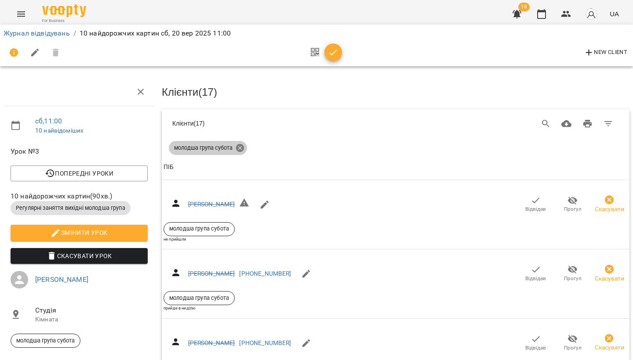
click at [240, 145] on icon at bounding box center [240, 148] width 8 height 8
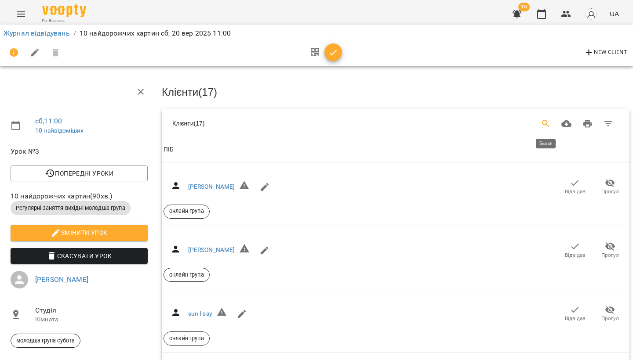
click at [547, 125] on icon "Search" at bounding box center [545, 124] width 11 height 11
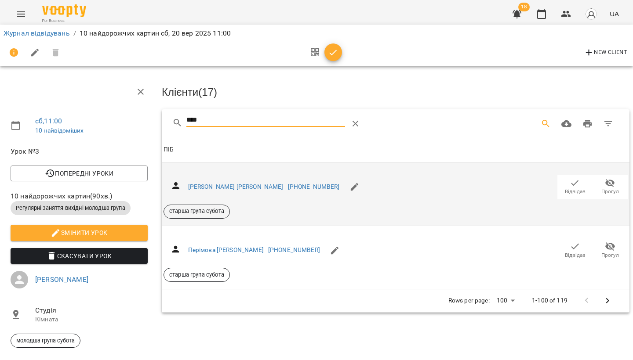
type input "****"
click at [567, 184] on span "Відвідав" at bounding box center [574, 187] width 25 height 18
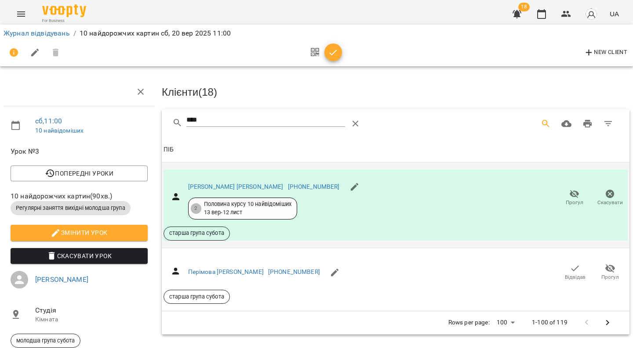
click at [24, 14] on icon "Menu" at bounding box center [21, 14] width 11 height 11
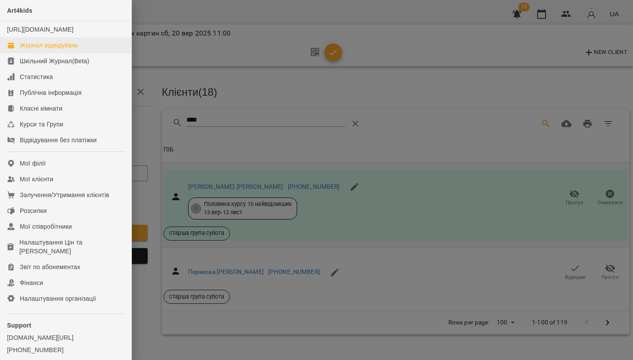
click at [45, 50] on div "Журнал відвідувань" at bounding box center [49, 45] width 58 height 9
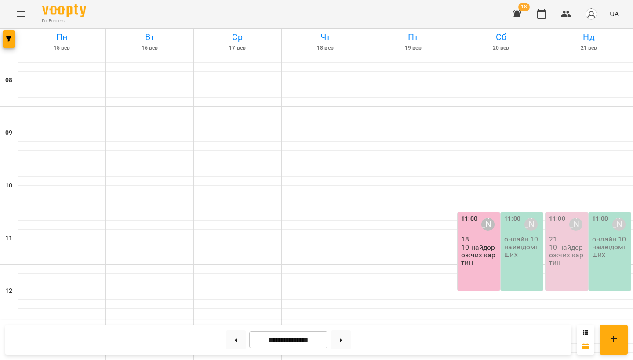
click at [472, 252] on p "10 найдорожчих картин" at bounding box center [479, 255] width 37 height 23
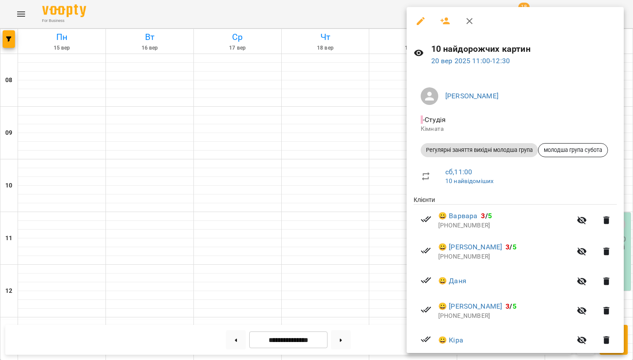
scroll to position [27, 0]
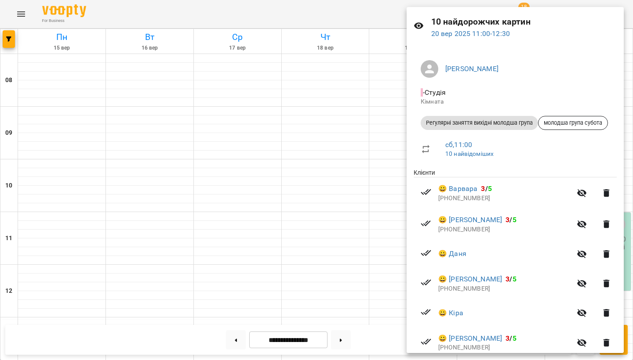
click at [611, 190] on icon "button" at bounding box center [606, 193] width 11 height 11
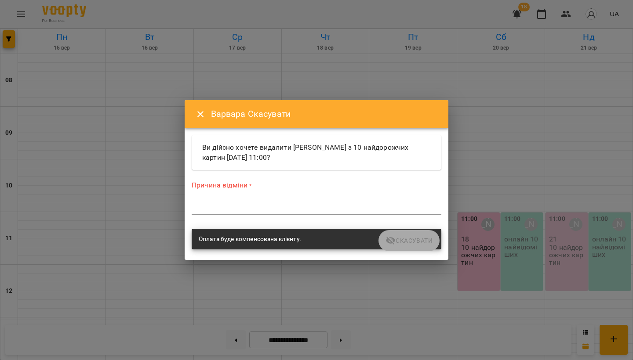
click at [250, 207] on textarea at bounding box center [317, 208] width 250 height 8
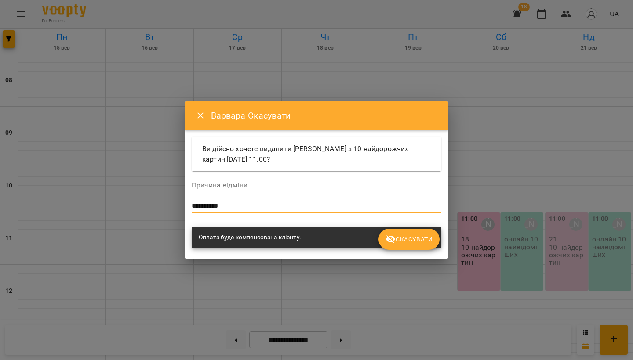
type textarea "**********"
click at [424, 234] on span "Скасувати" at bounding box center [408, 239] width 47 height 11
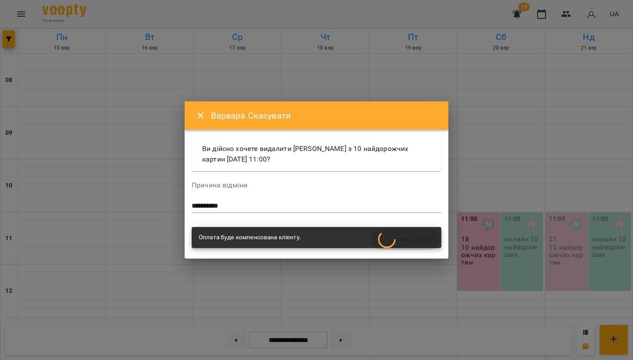
click at [424, 234] on div at bounding box center [412, 234] width 87 height 9
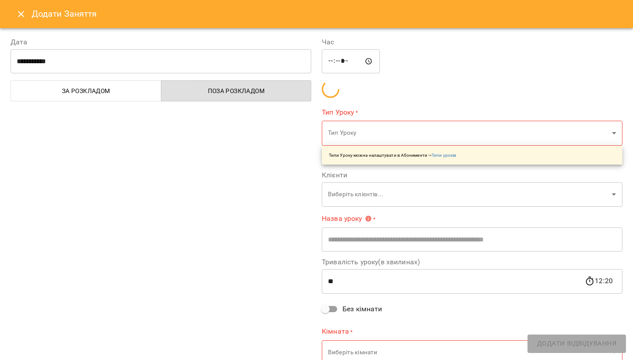
click at [424, 234] on div "**********" at bounding box center [316, 180] width 633 height 360
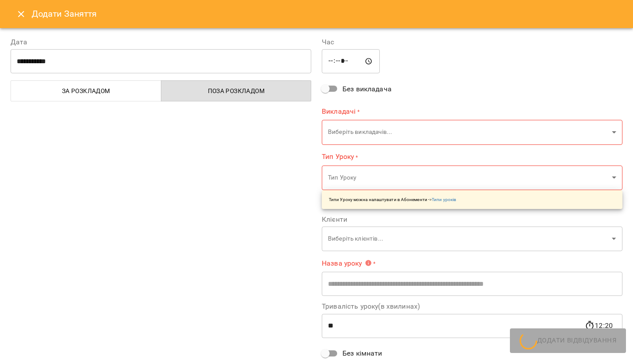
type input "**********"
click at [18, 14] on icon "Close" at bounding box center [21, 14] width 11 height 11
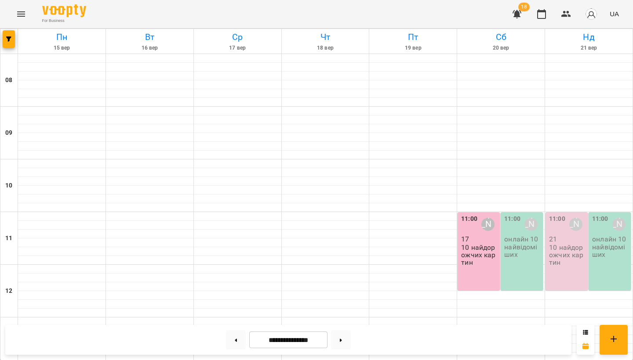
scroll to position [232, 0]
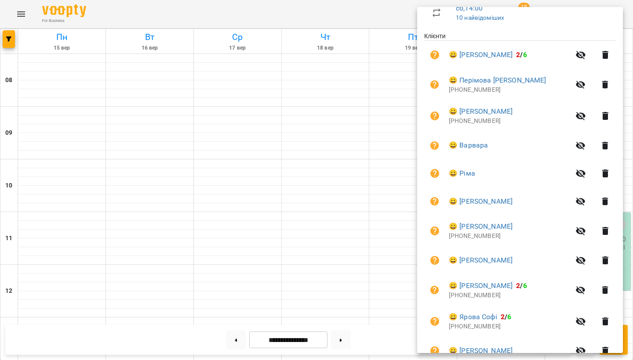
scroll to position [164, 0]
click at [608, 87] on icon "button" at bounding box center [605, 84] width 6 height 8
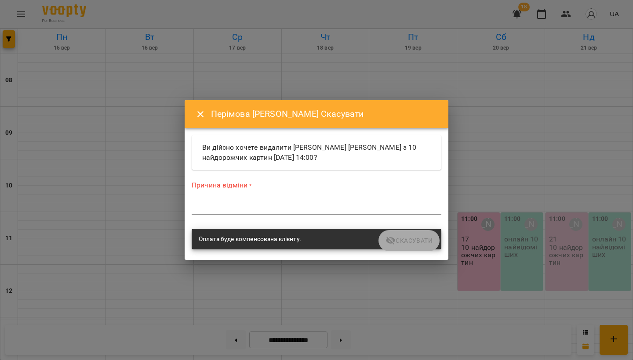
click at [277, 204] on textarea at bounding box center [317, 208] width 250 height 8
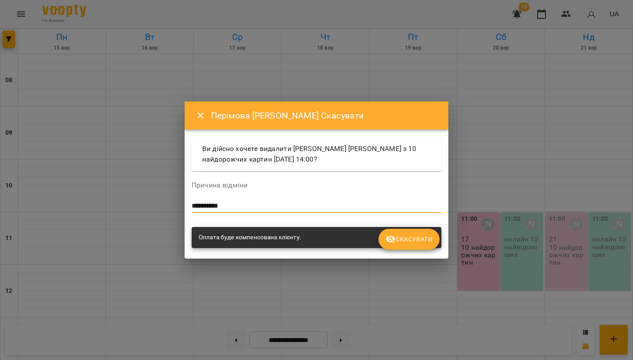
type textarea "**********"
click at [406, 239] on span "Скасувати" at bounding box center [408, 239] width 47 height 11
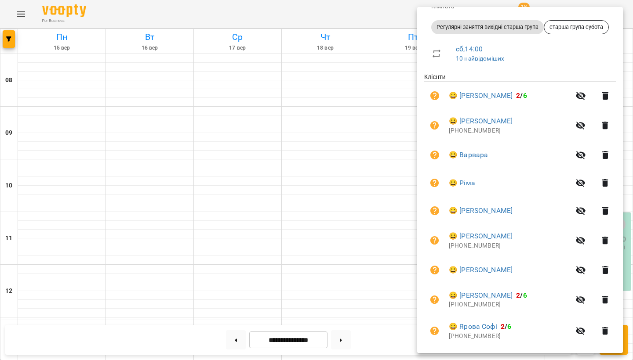
scroll to position [124, 0]
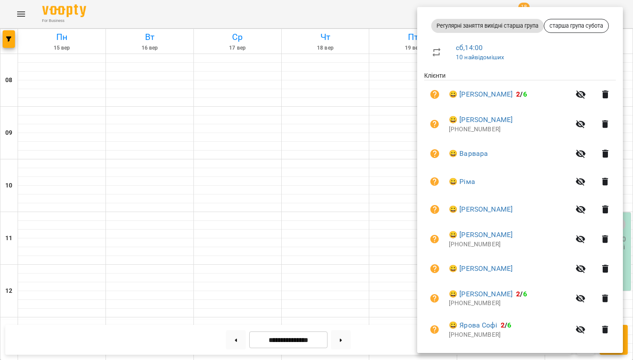
click at [606, 154] on icon "button" at bounding box center [605, 154] width 6 height 8
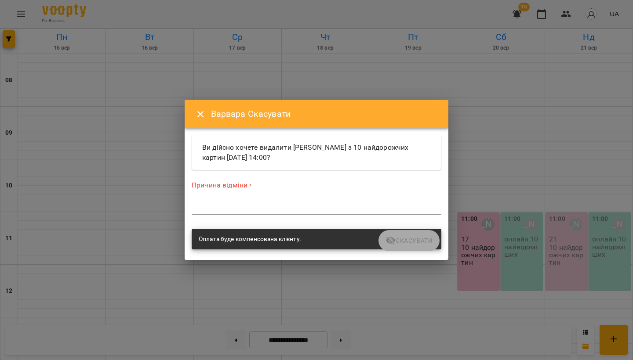
click at [292, 208] on textarea at bounding box center [317, 208] width 250 height 8
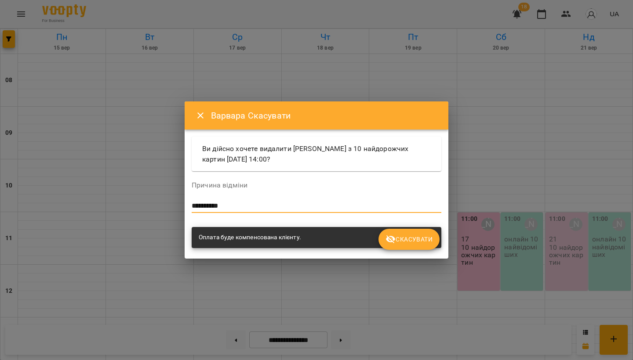
type textarea "**********"
click at [420, 230] on button "Скасувати" at bounding box center [408, 239] width 61 height 21
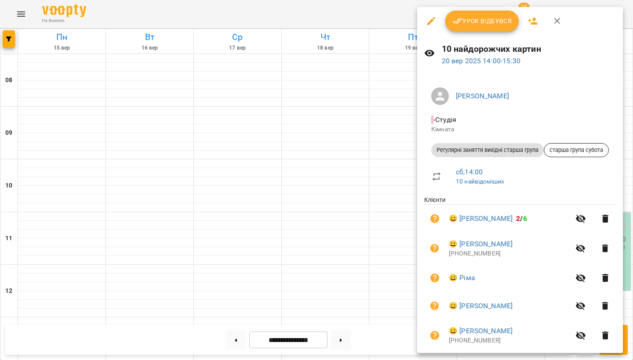
click at [608, 282] on icon "button" at bounding box center [605, 278] width 11 height 11
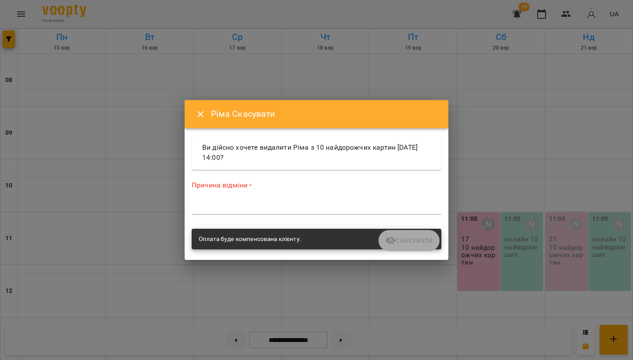
click at [258, 211] on textarea at bounding box center [317, 208] width 250 height 8
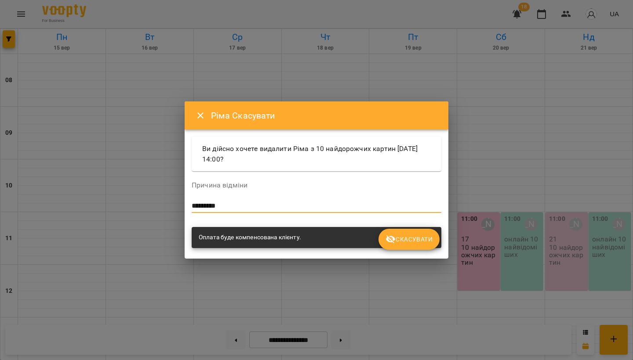
type textarea "**********"
click at [391, 240] on icon "submit" at bounding box center [391, 240] width 10 height 8
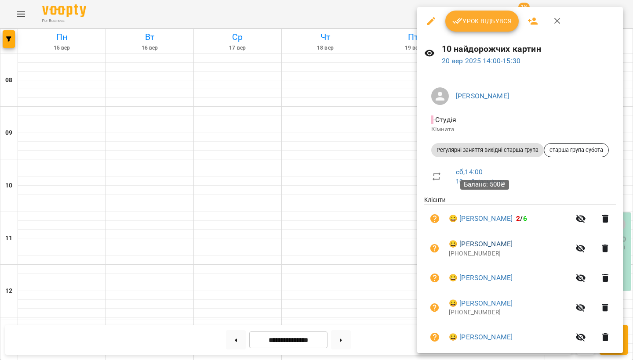
scroll to position [59, 0]
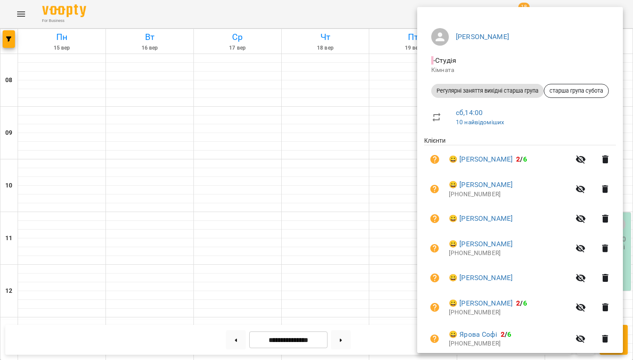
click at [606, 219] on icon "button" at bounding box center [605, 219] width 6 height 8
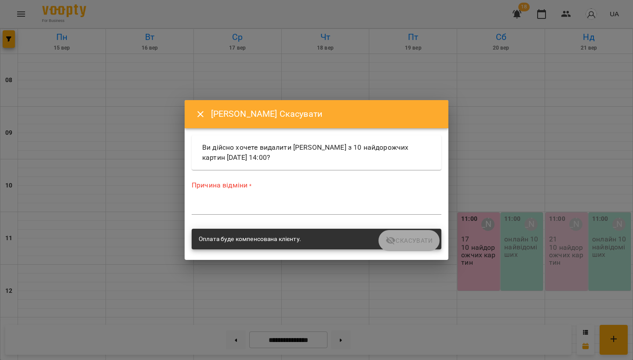
click at [264, 206] on textarea at bounding box center [317, 208] width 250 height 8
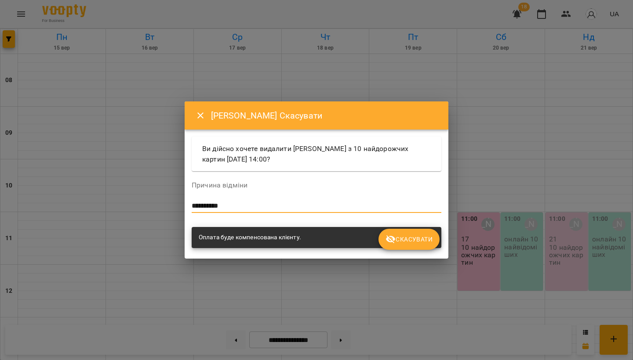
type textarea "**********"
click at [430, 245] on button "Скасувати" at bounding box center [408, 239] width 61 height 21
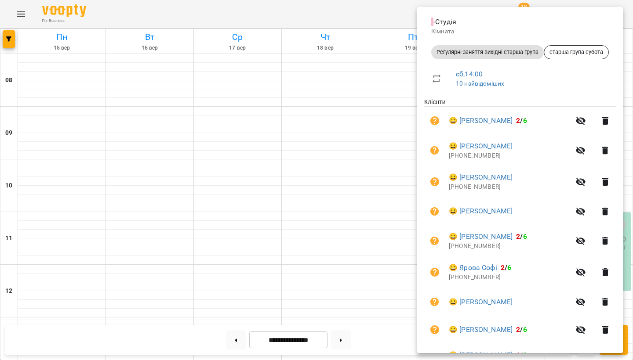
scroll to position [98, 0]
click at [608, 178] on icon "button" at bounding box center [605, 181] width 11 height 11
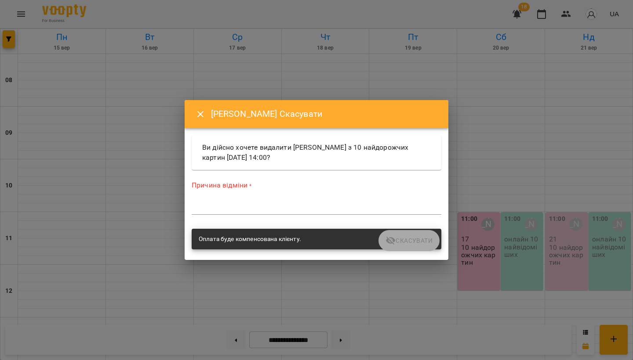
click at [264, 206] on textarea at bounding box center [317, 208] width 250 height 8
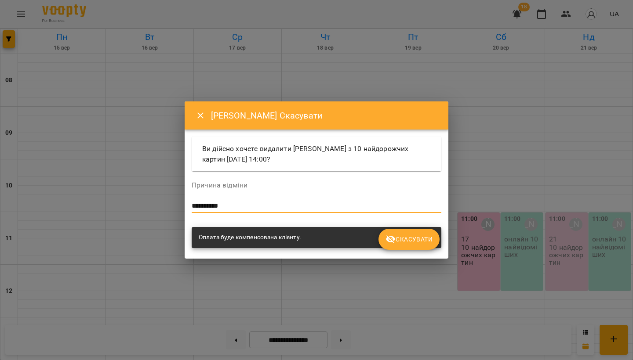
type textarea "**********"
click at [433, 237] on button "Скасувати" at bounding box center [408, 239] width 61 height 21
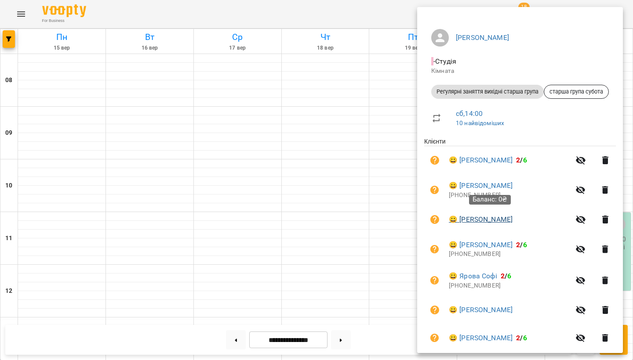
scroll to position [62, 0]
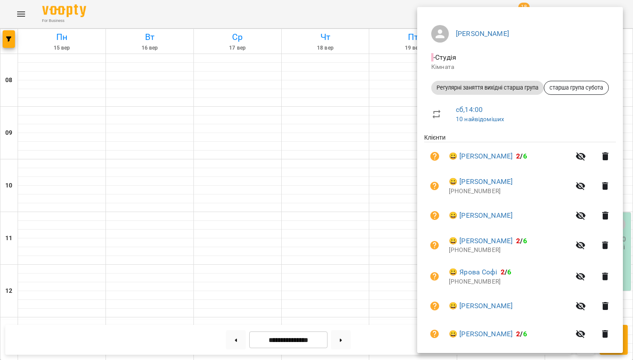
click at [605, 215] on icon "button" at bounding box center [605, 215] width 11 height 11
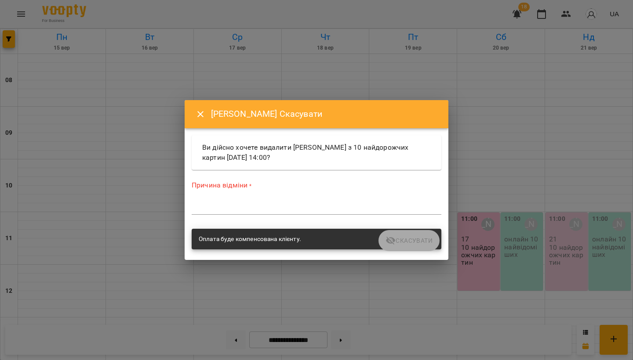
click at [282, 204] on textarea at bounding box center [317, 208] width 250 height 8
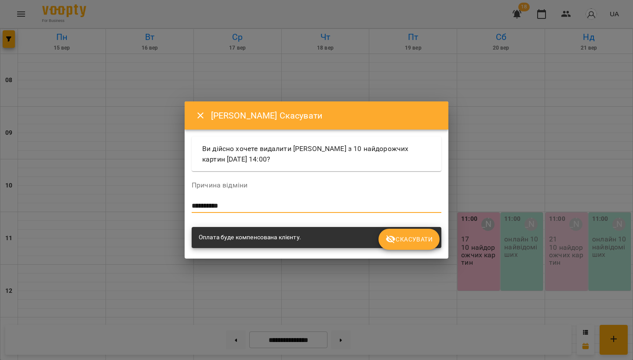
type textarea "**********"
click at [407, 244] on span "Скасувати" at bounding box center [408, 239] width 47 height 11
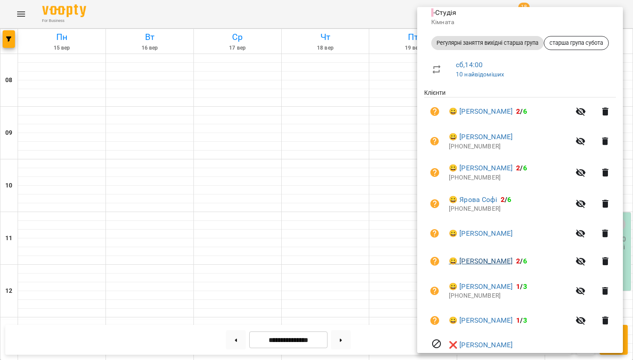
scroll to position [110, 0]
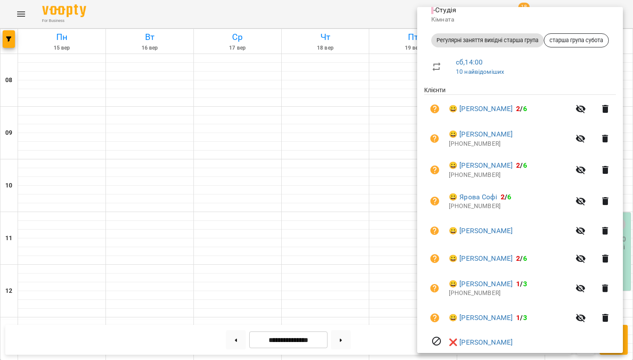
click at [607, 170] on icon "button" at bounding box center [605, 170] width 6 height 8
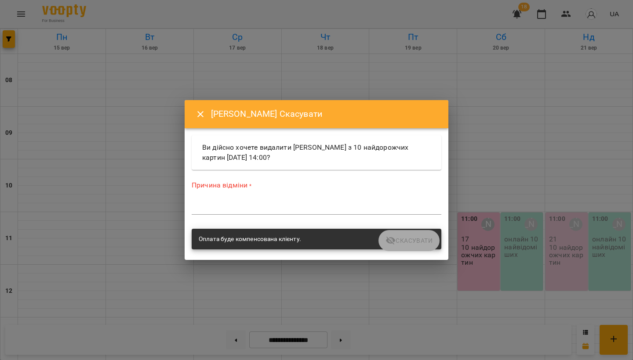
click at [250, 203] on div "*" at bounding box center [317, 208] width 250 height 14
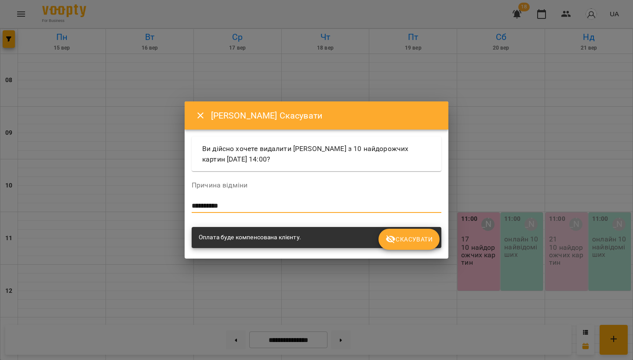
type textarea "**********"
click at [406, 237] on span "Скасувати" at bounding box center [408, 239] width 47 height 11
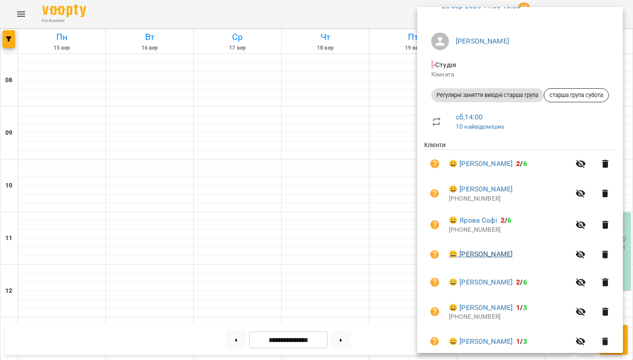
scroll to position [62, 0]
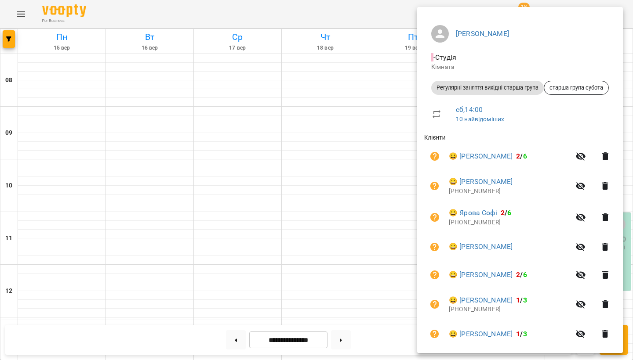
click at [603, 216] on icon "button" at bounding box center [605, 217] width 11 height 11
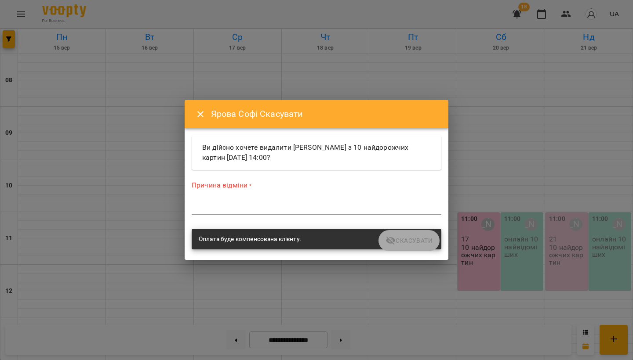
click at [246, 208] on textarea at bounding box center [317, 208] width 250 height 8
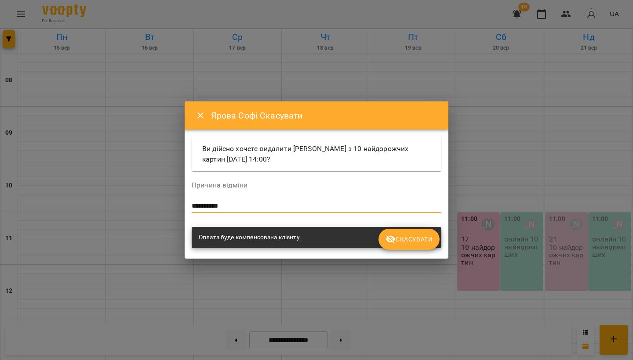
type textarea "**********"
click at [404, 231] on button "Скасувати" at bounding box center [408, 239] width 61 height 21
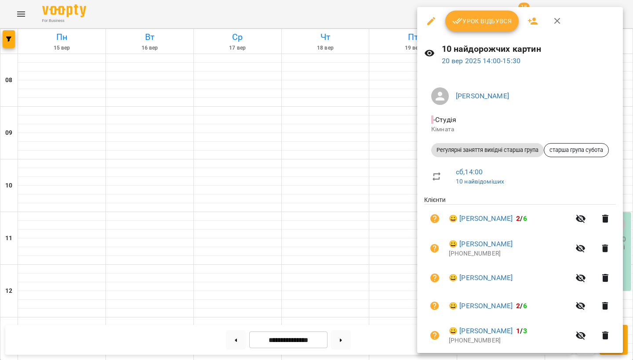
scroll to position [0, 0]
click at [532, 18] on icon "button" at bounding box center [533, 21] width 10 height 7
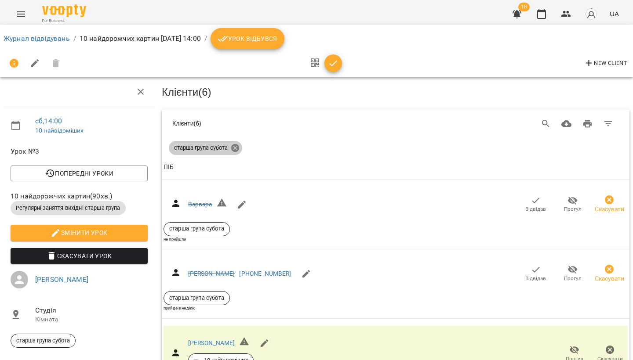
click at [234, 145] on icon at bounding box center [235, 148] width 10 height 10
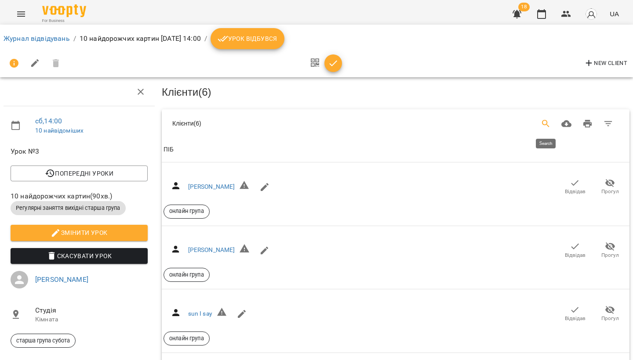
click at [543, 120] on icon "Search" at bounding box center [545, 123] width 7 height 7
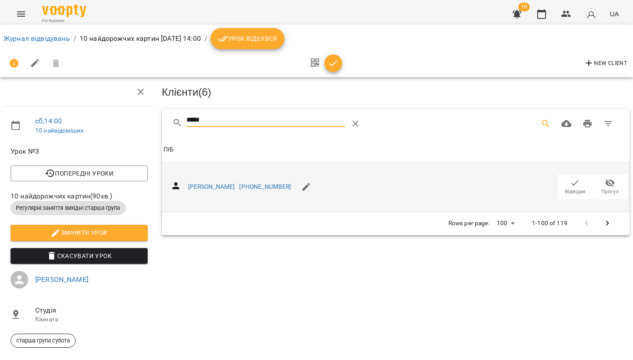
type input "*****"
click at [573, 191] on span "Відвідав" at bounding box center [575, 191] width 21 height 7
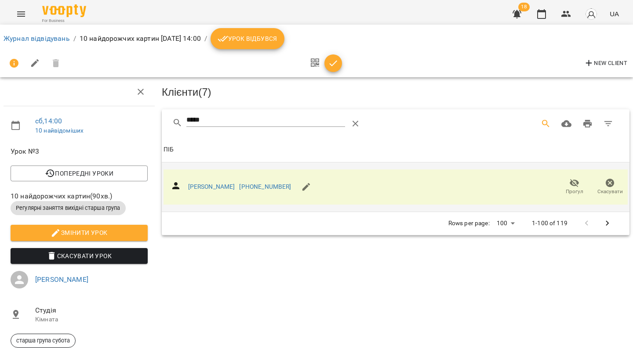
click at [19, 13] on icon "Menu" at bounding box center [21, 14] width 11 height 11
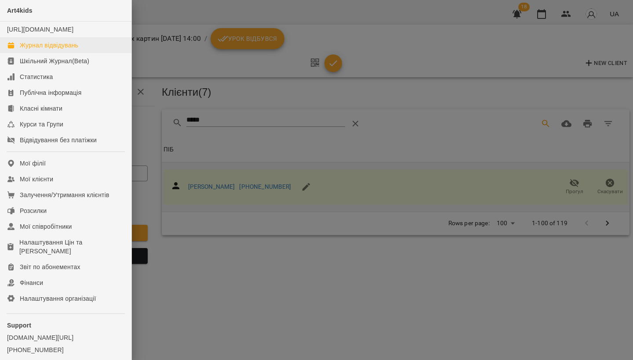
click at [39, 50] on div "Журнал відвідувань" at bounding box center [49, 45] width 58 height 9
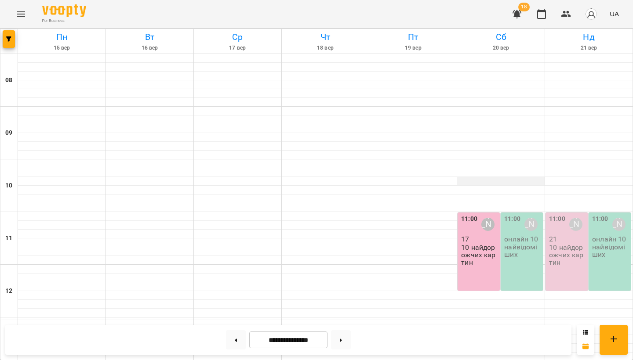
scroll to position [186, 0]
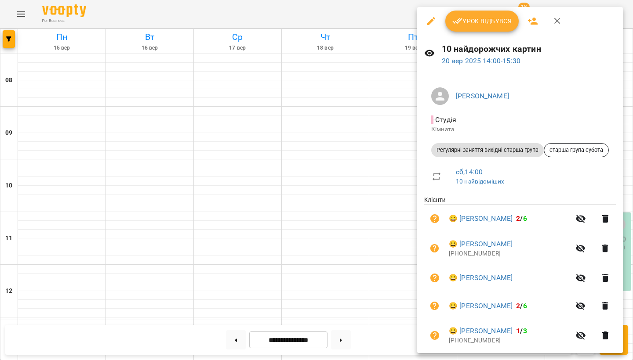
click at [534, 22] on icon "button" at bounding box center [532, 21] width 11 height 11
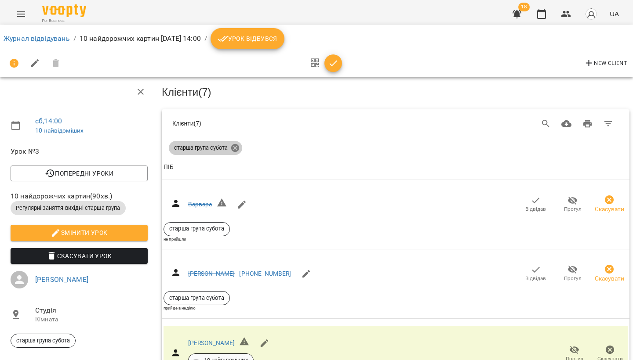
click at [233, 145] on icon at bounding box center [235, 148] width 8 height 8
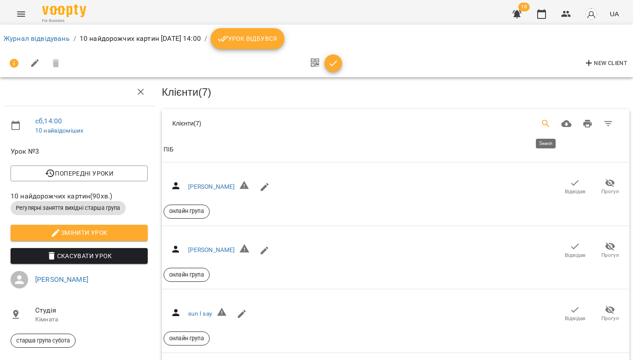
click at [545, 121] on icon "Search" at bounding box center [545, 124] width 11 height 11
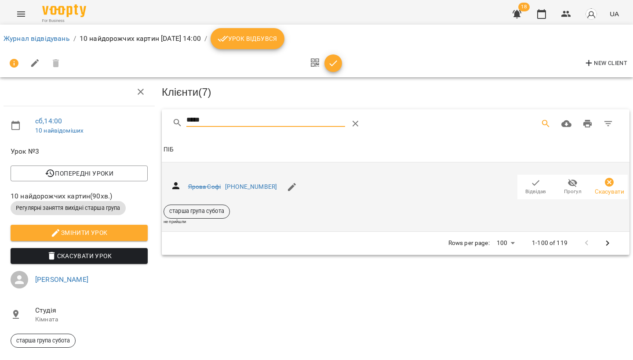
type input "*****"
click at [534, 188] on span "Відвідав" at bounding box center [535, 191] width 21 height 7
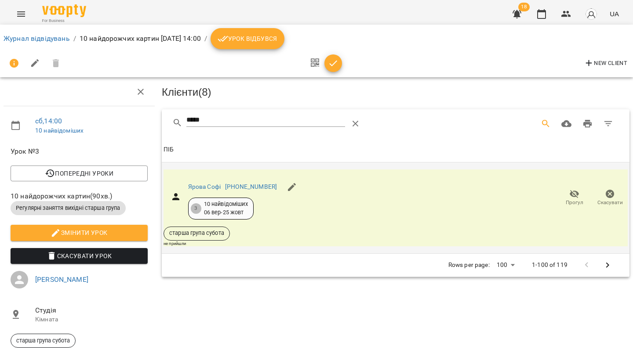
click at [18, 8] on button "Menu" at bounding box center [21, 14] width 21 height 21
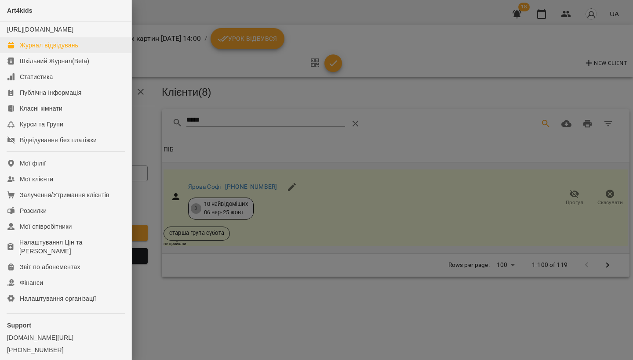
click at [39, 50] on div "Журнал відвідувань" at bounding box center [49, 45] width 58 height 9
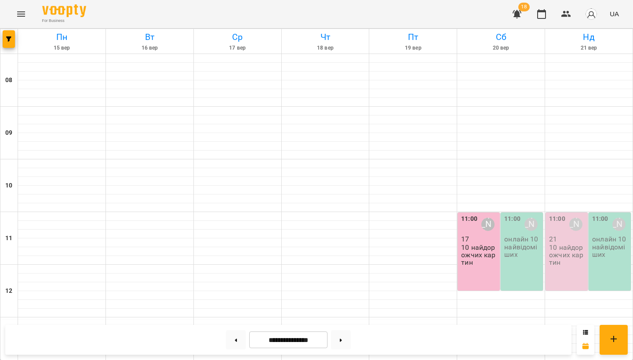
scroll to position [224, 0]
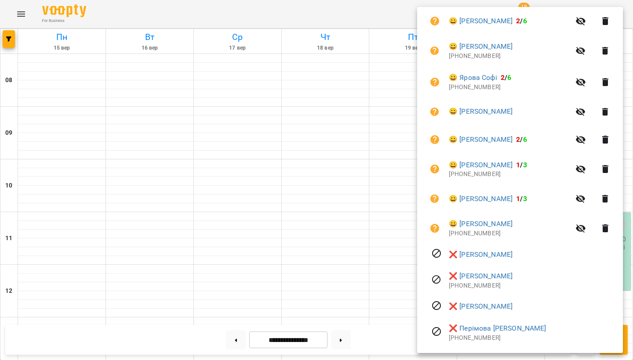
scroll to position [192, 0]
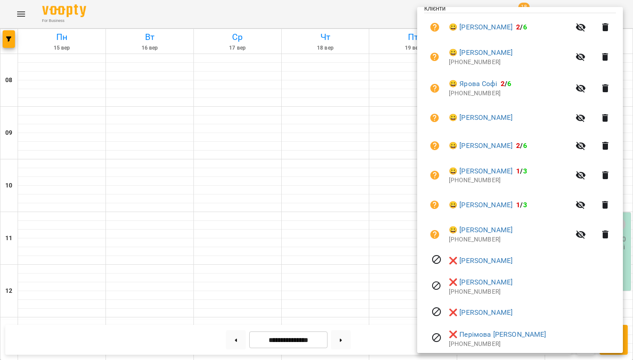
click at [188, 273] on div at bounding box center [316, 180] width 633 height 360
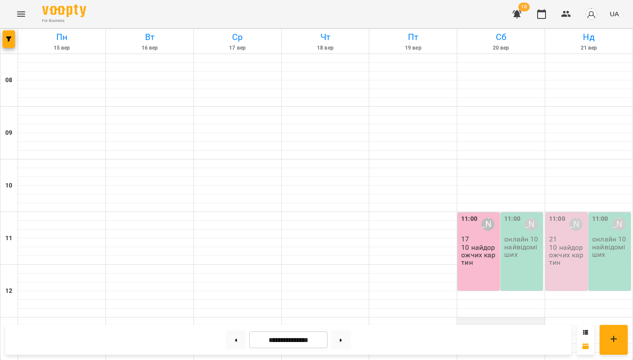
scroll to position [123, 0]
click at [337, 340] on button at bounding box center [341, 339] width 20 height 19
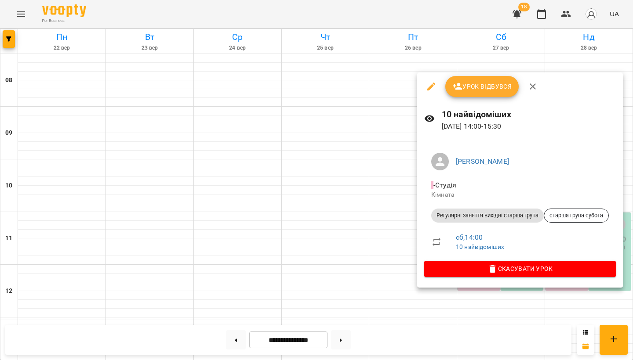
click at [366, 101] on div at bounding box center [316, 180] width 633 height 360
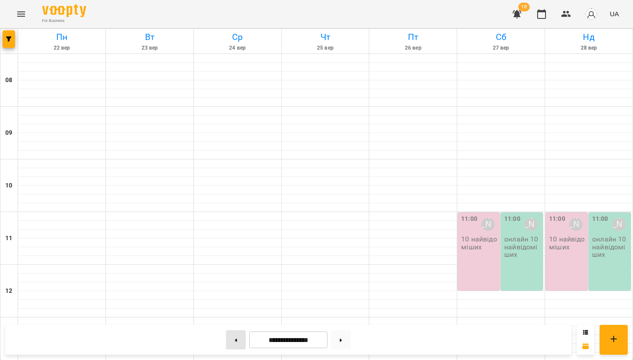
click at [234, 339] on button at bounding box center [236, 339] width 20 height 19
type input "**********"
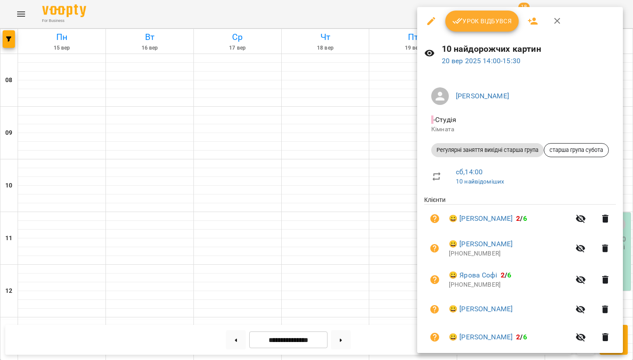
click at [529, 22] on icon "button" at bounding box center [533, 21] width 10 height 7
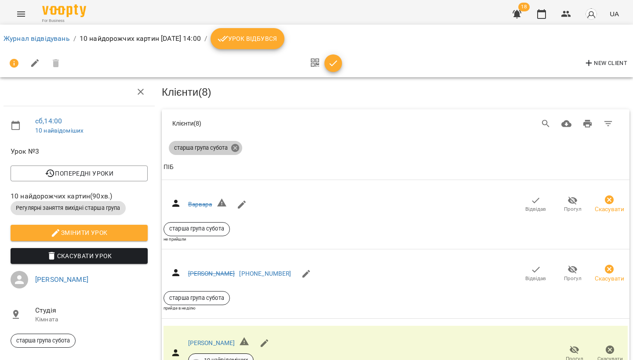
click at [234, 146] on icon at bounding box center [235, 148] width 8 height 8
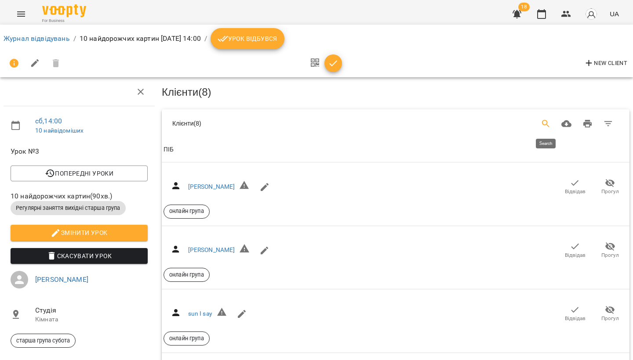
click at [544, 122] on icon "Search" at bounding box center [545, 124] width 11 height 11
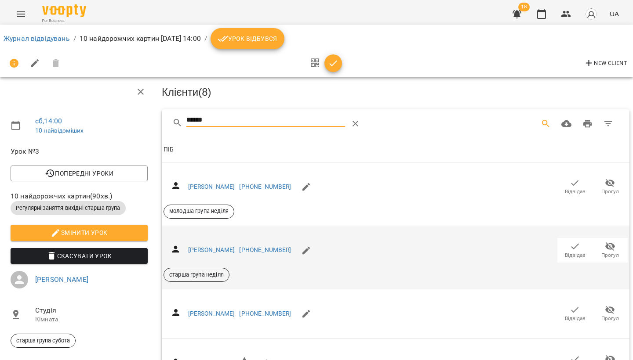
type input "******"
click at [572, 252] on span "Відвідав" at bounding box center [575, 255] width 21 height 7
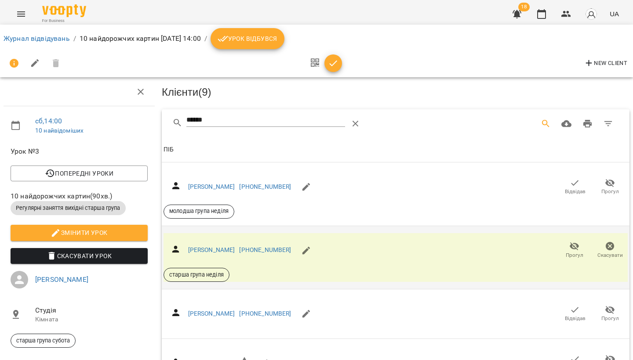
click at [15, 13] on button "Menu" at bounding box center [21, 14] width 21 height 21
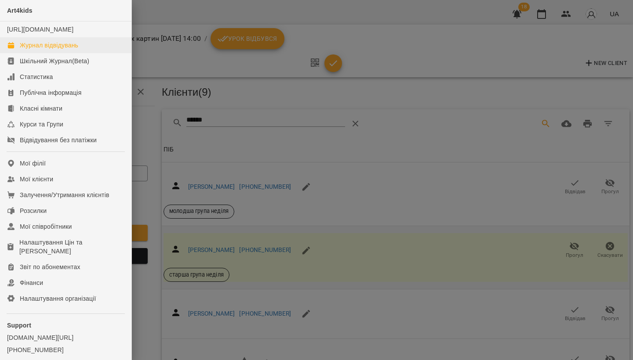
click at [55, 50] on div "Журнал відвідувань" at bounding box center [49, 45] width 58 height 9
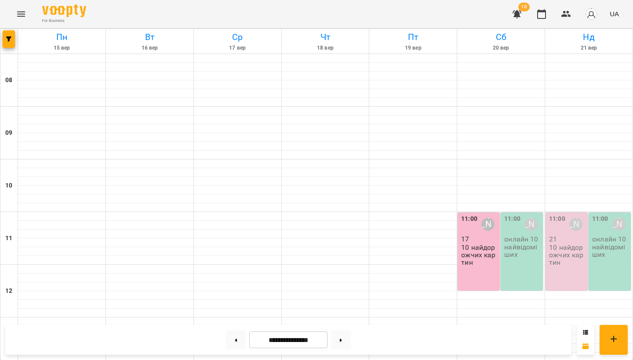
scroll to position [191, 0]
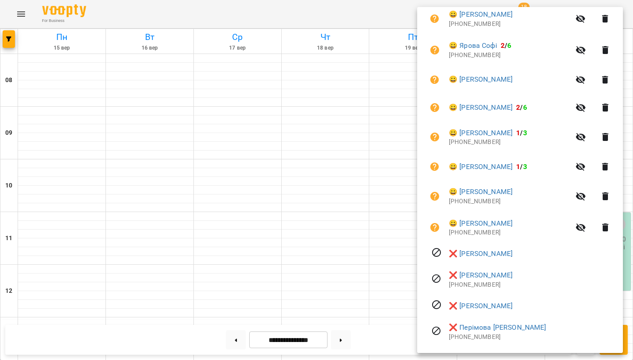
scroll to position [227, 0]
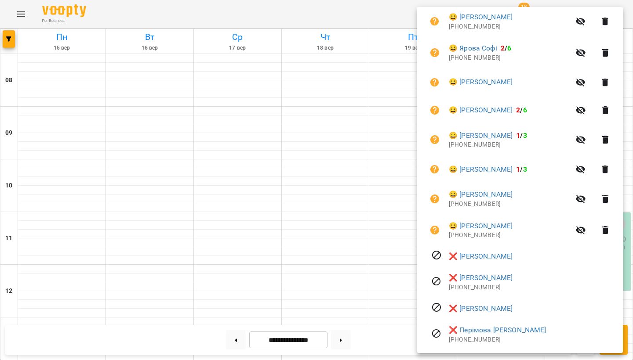
click at [608, 227] on icon "button" at bounding box center [605, 230] width 6 height 8
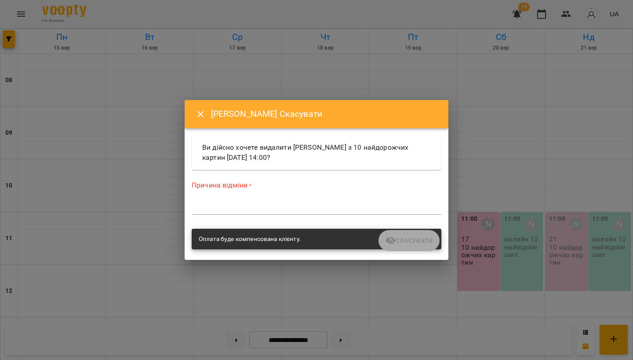
click at [197, 114] on icon "Close" at bounding box center [200, 114] width 11 height 11
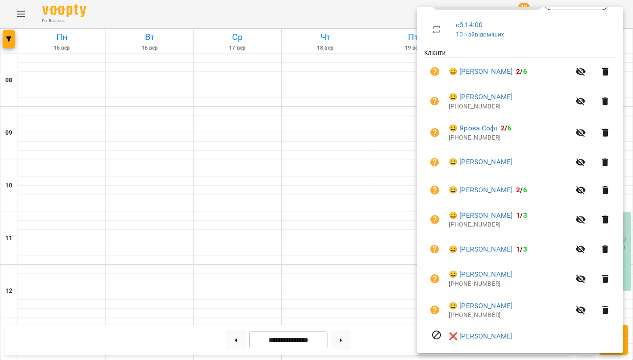
scroll to position [150, 0]
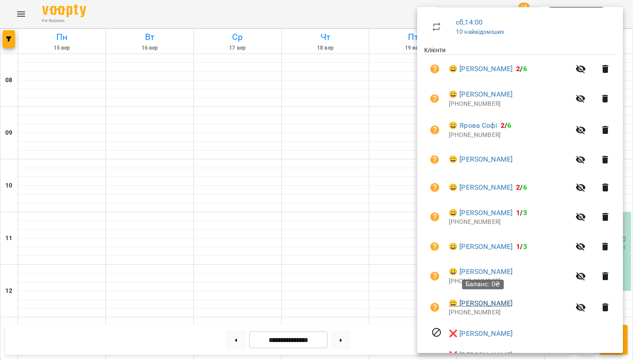
click at [500, 304] on link "😀 [PERSON_NAME]" at bounding box center [481, 303] width 64 height 11
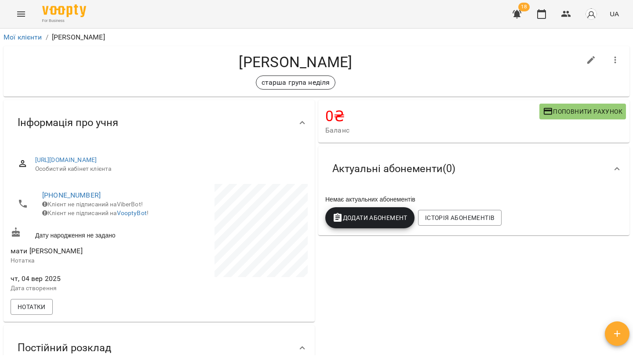
click at [376, 222] on span "Додати Абонемент" at bounding box center [369, 218] width 75 height 11
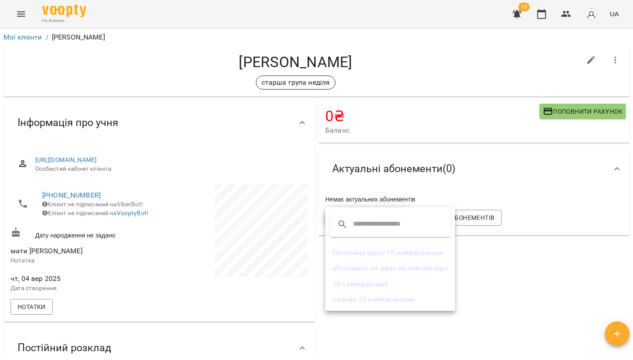
click at [366, 252] on li "Половина курсу 10 найвідоміших" at bounding box center [390, 253] width 130 height 16
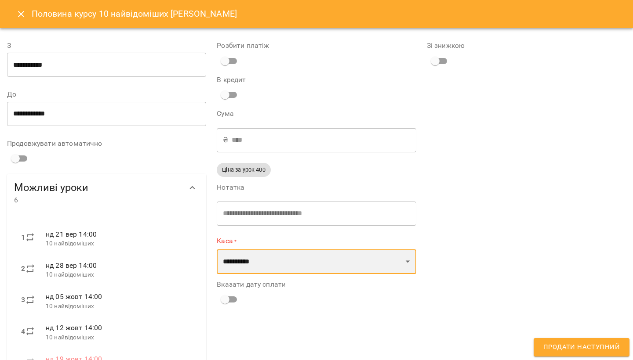
select select "****"
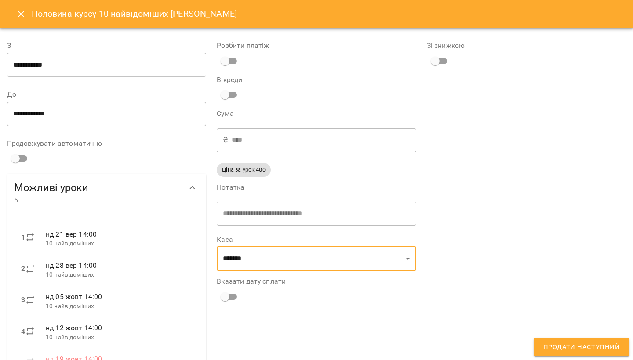
click at [587, 351] on span "Продати наступний" at bounding box center [581, 347] width 76 height 11
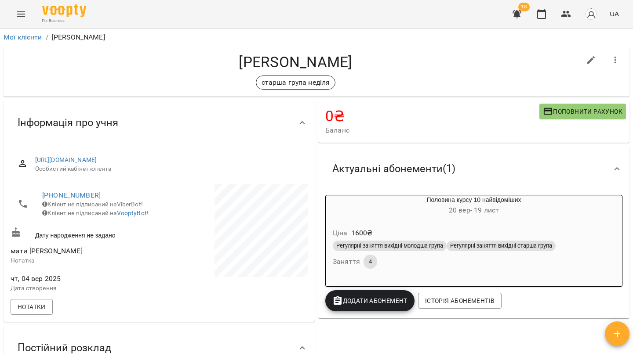
click at [24, 14] on icon "Menu" at bounding box center [21, 14] width 11 height 11
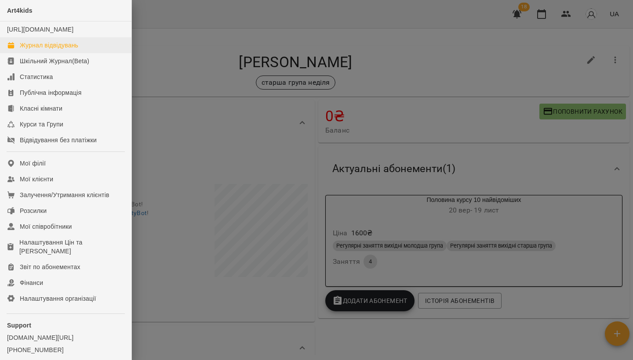
click at [35, 50] on div "Журнал відвідувань" at bounding box center [49, 45] width 58 height 9
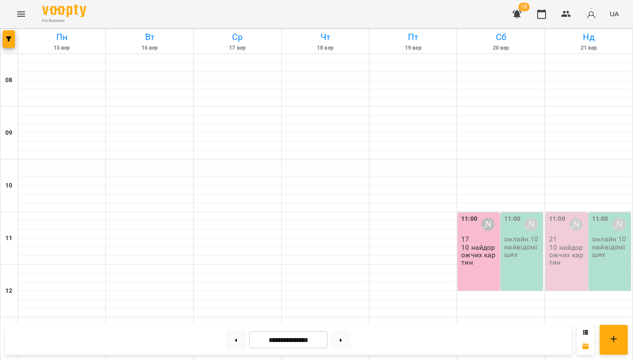
scroll to position [221, 0]
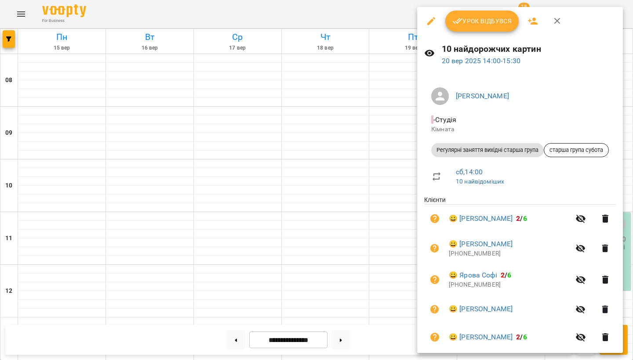
click at [532, 19] on icon "button" at bounding box center [533, 21] width 10 height 7
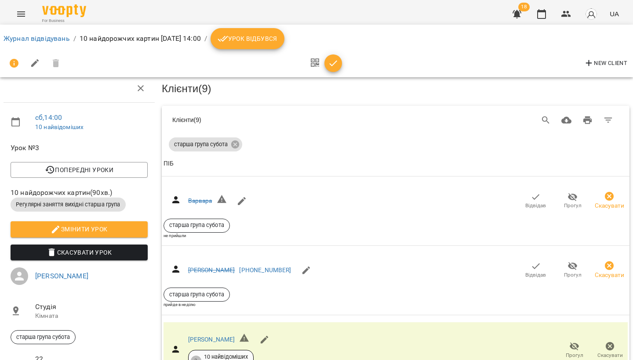
scroll to position [694, 0]
click at [22, 14] on icon "Menu" at bounding box center [21, 13] width 8 height 5
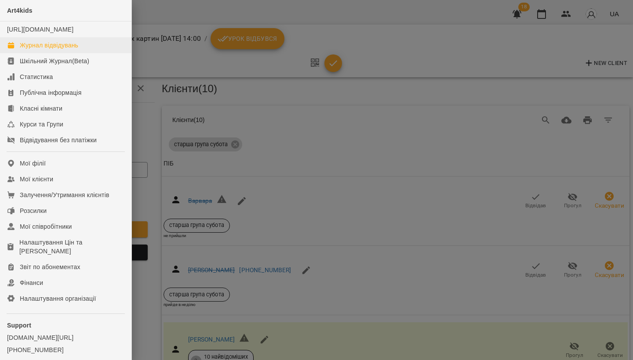
click at [28, 50] on div "Журнал відвідувань" at bounding box center [49, 45] width 58 height 9
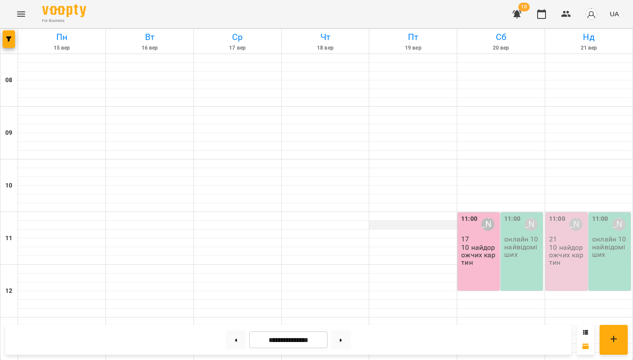
scroll to position [255, 0]
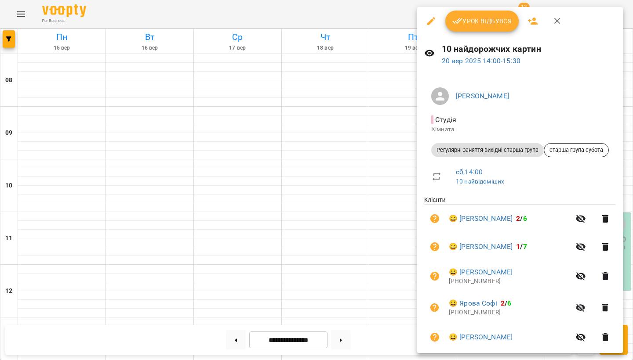
scroll to position [0, 0]
click at [477, 24] on span "Урок відбувся" at bounding box center [482, 21] width 60 height 11
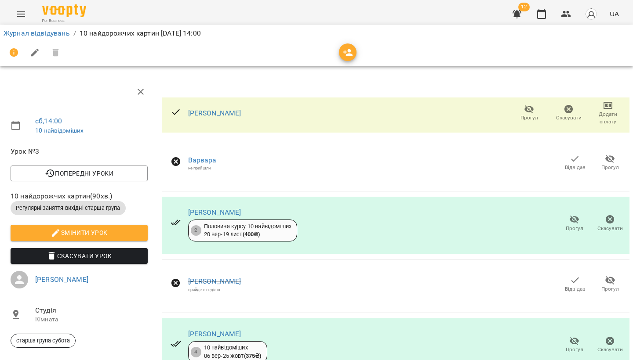
click at [524, 13] on button "button" at bounding box center [516, 14] width 21 height 21
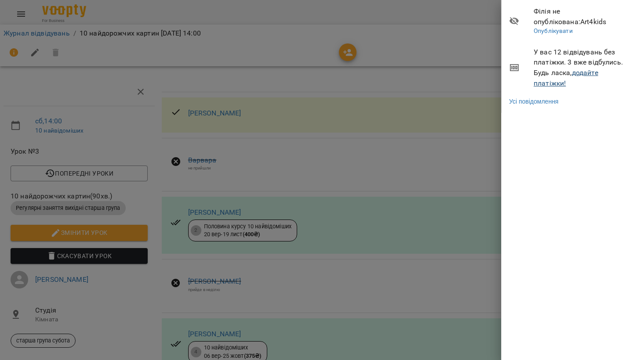
click at [563, 77] on link "додайте платіжки!" at bounding box center [565, 78] width 65 height 19
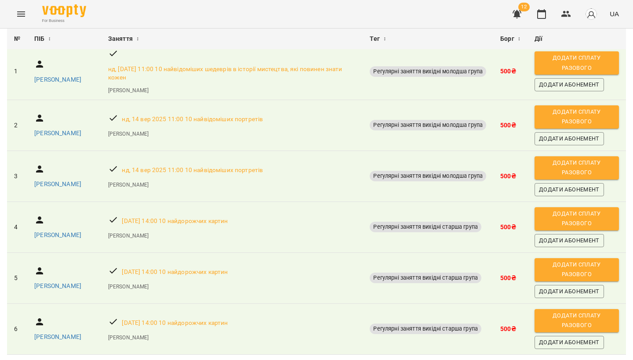
scroll to position [81, 0]
click at [558, 229] on span "Додати сплату разового" at bounding box center [577, 219] width 76 height 20
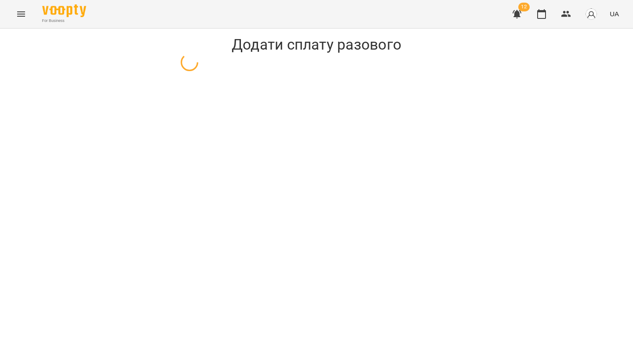
select select "**********"
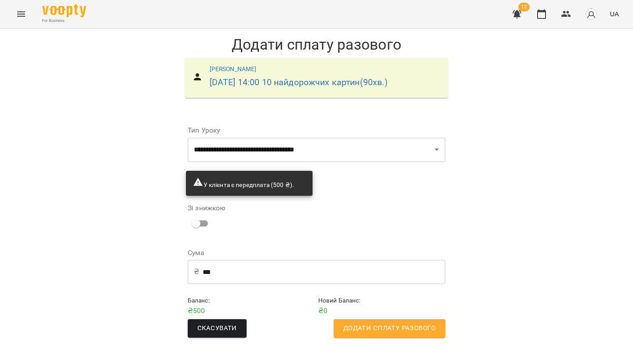
click at [352, 323] on span "Додати сплату разового" at bounding box center [389, 328] width 92 height 11
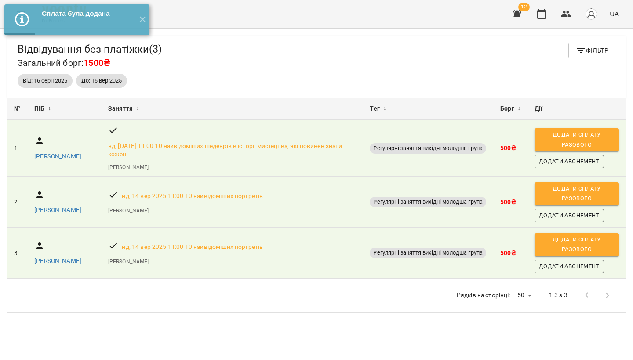
click at [513, 14] on icon "button" at bounding box center [516, 14] width 11 height 11
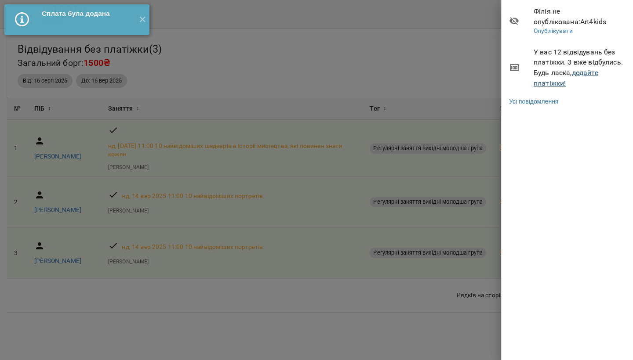
click at [544, 78] on link "додайте платіжки!" at bounding box center [565, 78] width 65 height 19
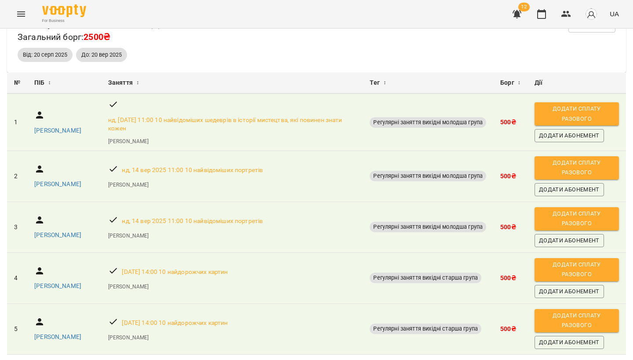
scroll to position [51, 0]
click at [585, 311] on span "Додати сплату разового" at bounding box center [577, 321] width 76 height 20
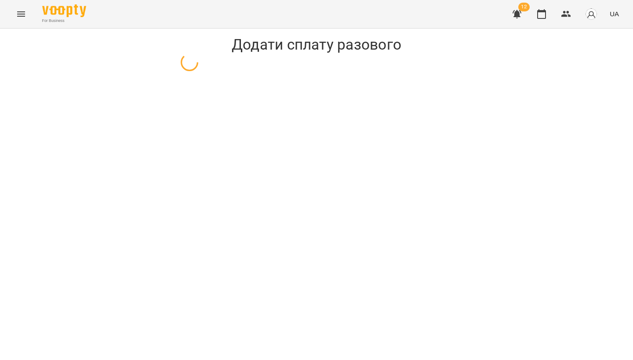
select select "**********"
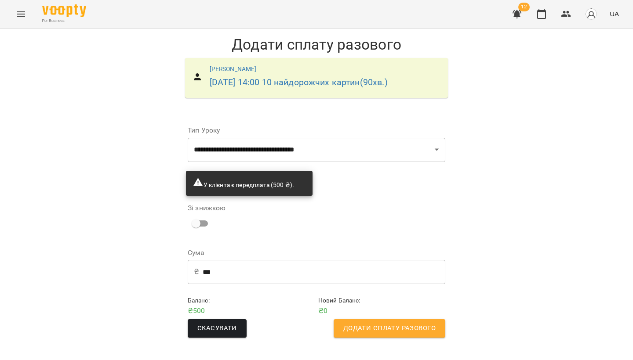
click at [412, 332] on span "Додати сплату разового" at bounding box center [389, 328] width 92 height 11
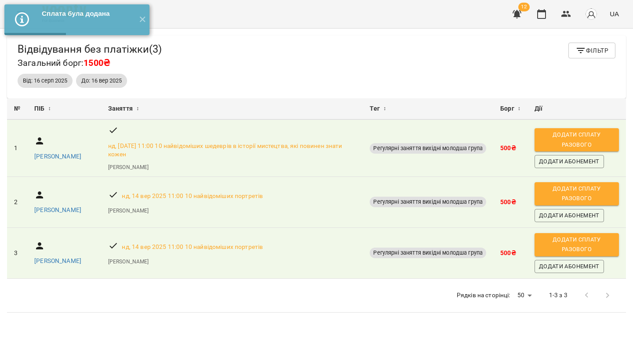
click at [526, 10] on span "12" at bounding box center [523, 7] width 11 height 9
click at [520, 13] on icon "button" at bounding box center [516, 14] width 11 height 11
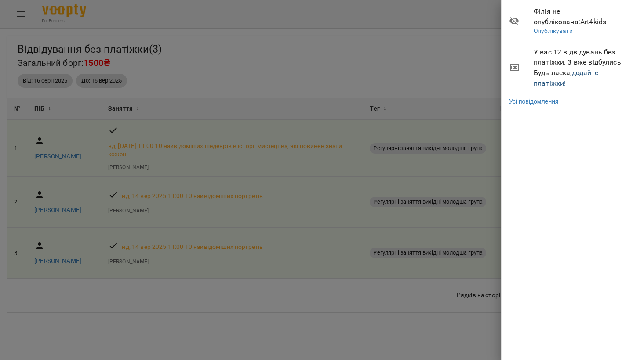
click at [556, 80] on link "додайте платіжки!" at bounding box center [565, 78] width 65 height 19
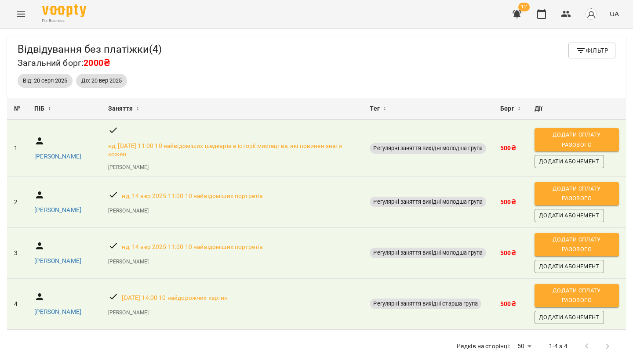
click at [518, 7] on button "button" at bounding box center [516, 14] width 21 height 21
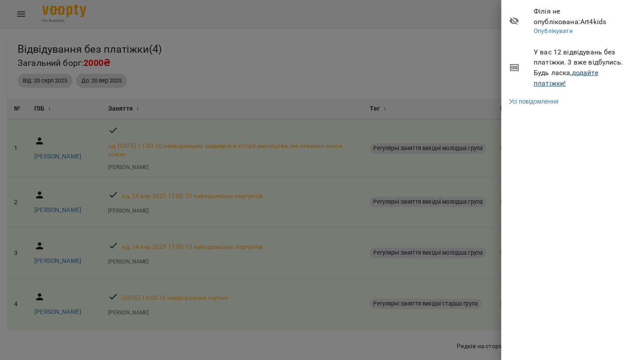
click at [555, 80] on link "додайте платіжки!" at bounding box center [565, 78] width 65 height 19
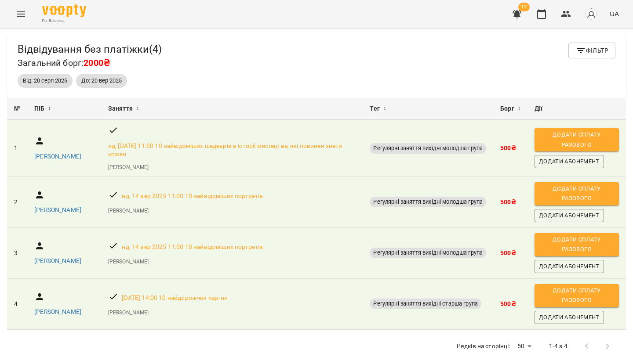
scroll to position [29, 0]
click at [606, 336] on div at bounding box center [597, 346] width 42 height 21
click at [584, 336] on div at bounding box center [597, 346] width 42 height 21
click at [16, 11] on icon "Menu" at bounding box center [21, 14] width 11 height 11
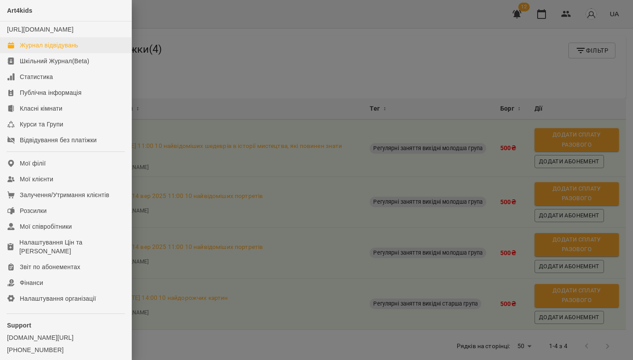
click at [90, 52] on link "Журнал відвідувань" at bounding box center [65, 45] width 131 height 16
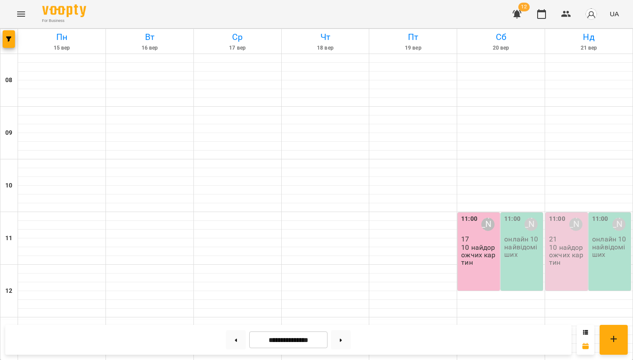
click at [517, 16] on icon "button" at bounding box center [516, 14] width 9 height 8
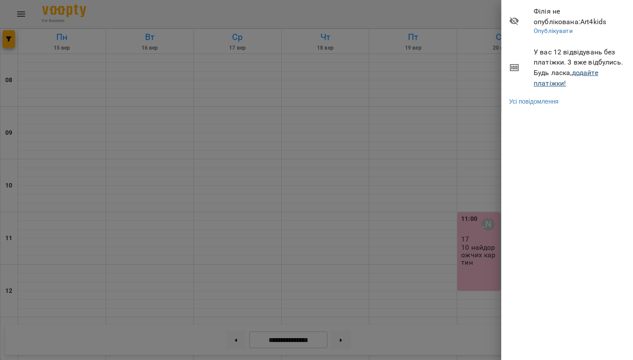
click at [579, 73] on link "додайте платіжки!" at bounding box center [565, 78] width 65 height 19
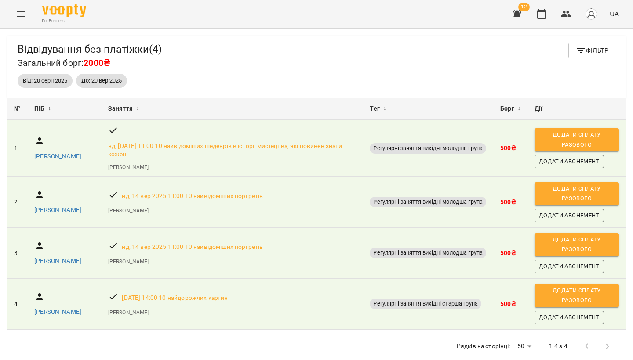
scroll to position [28, 0]
click at [584, 336] on div at bounding box center [597, 346] width 42 height 21
